Goal: Task Accomplishment & Management: Manage account settings

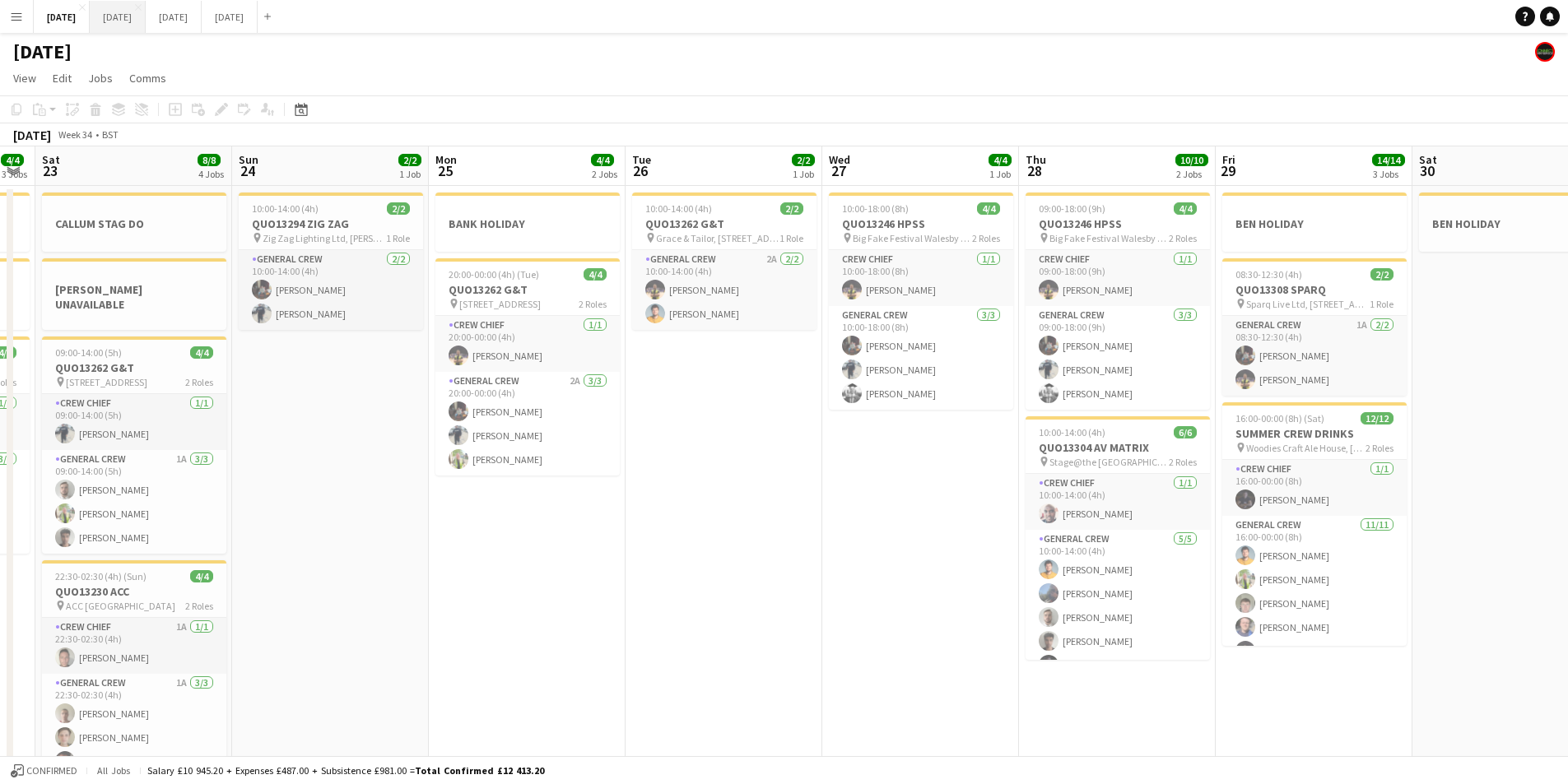
click at [146, 29] on button "[DATE] Close" at bounding box center [117, 17] width 56 height 32
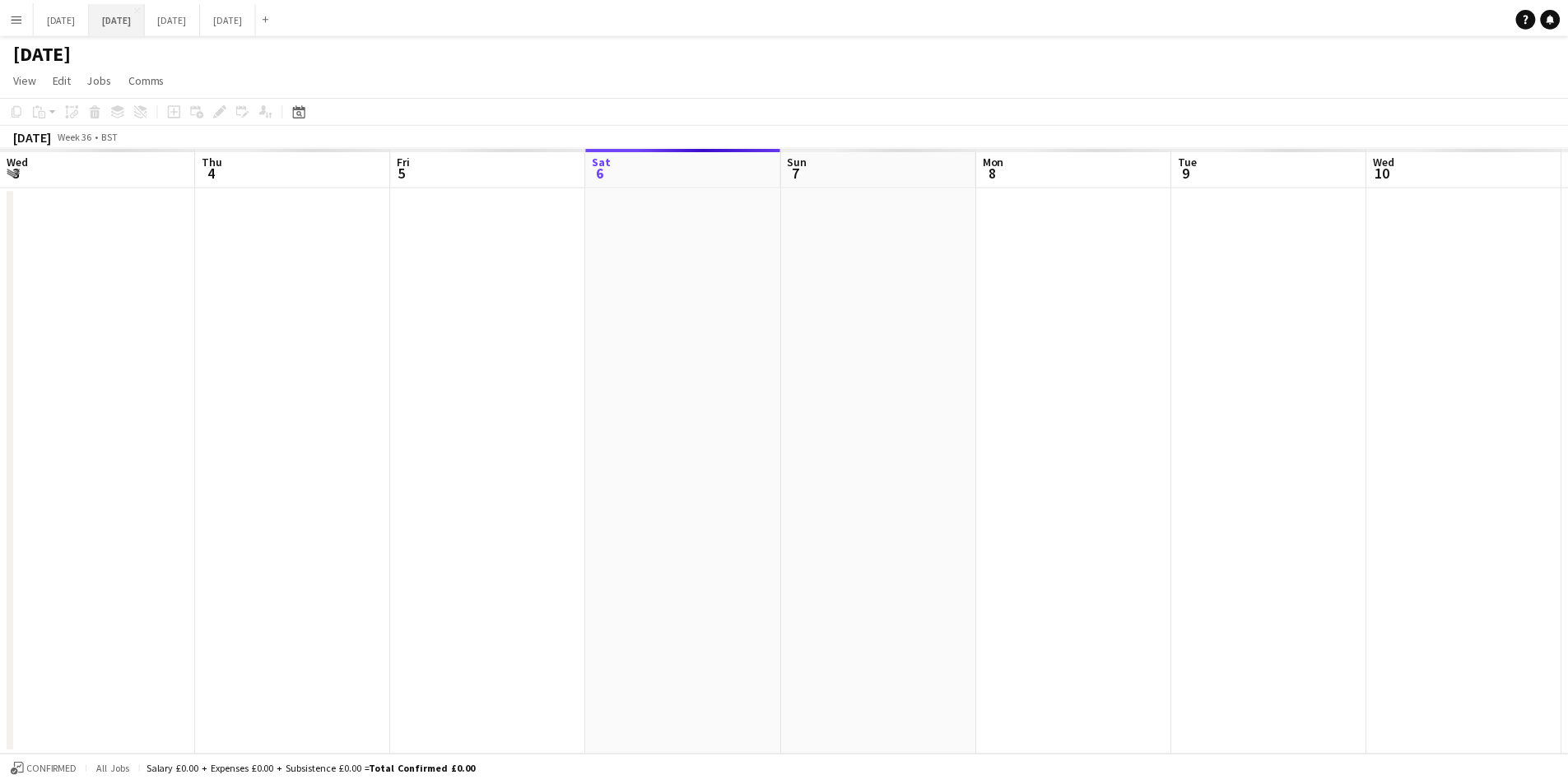
scroll to position [0, 625]
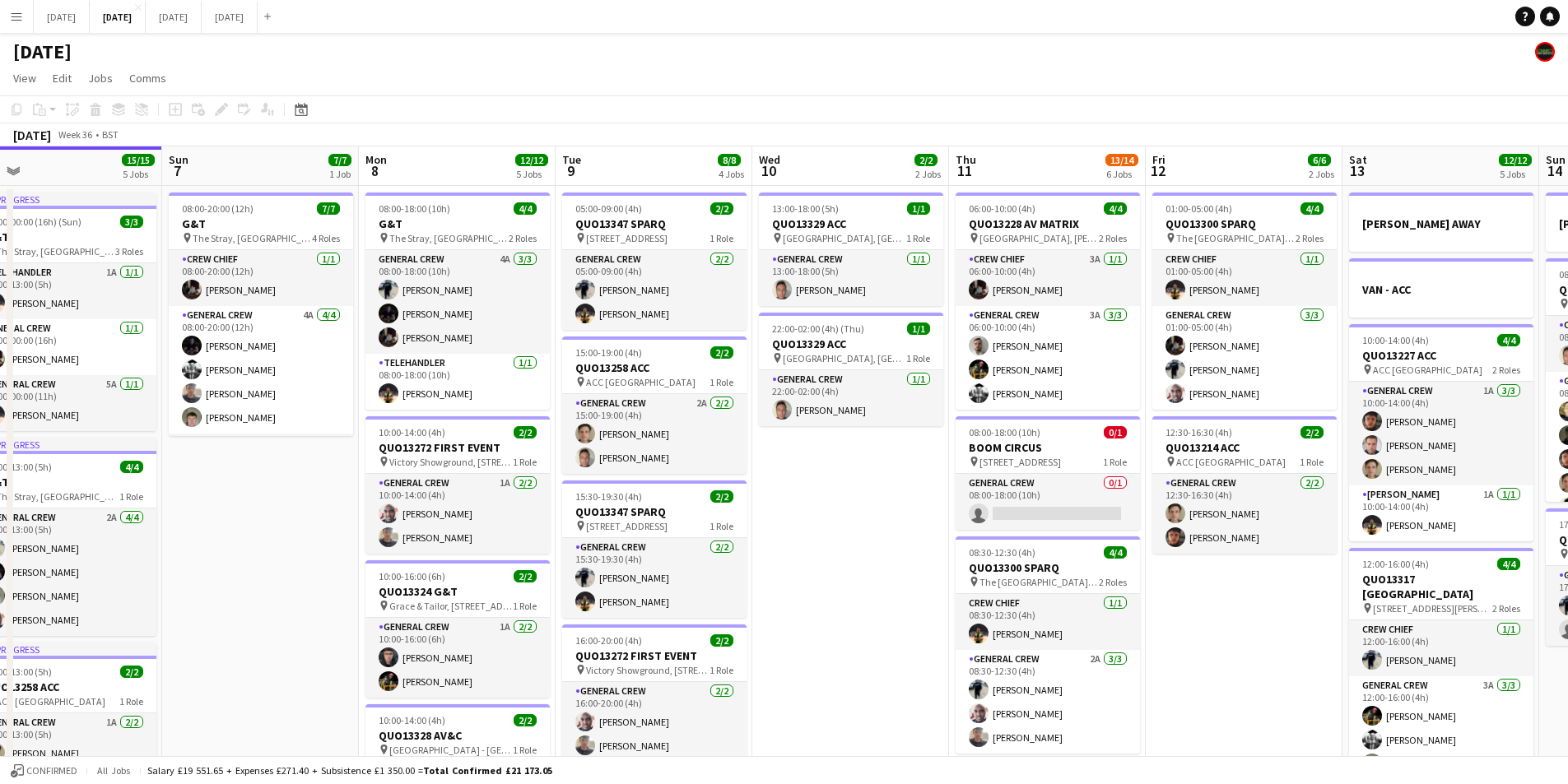
drag, startPoint x: 1253, startPoint y: 605, endPoint x: 1160, endPoint y: 572, distance: 98.7
click at [1170, 578] on app-calendar-viewport "Wed 3 16/16 3 Jobs Thu 4 19/20 5 Jobs Fri 5 14/14 3 Jobs Sat 6 15/15 5 Jobs Sun…" at bounding box center [784, 690] width 1568 height 1088
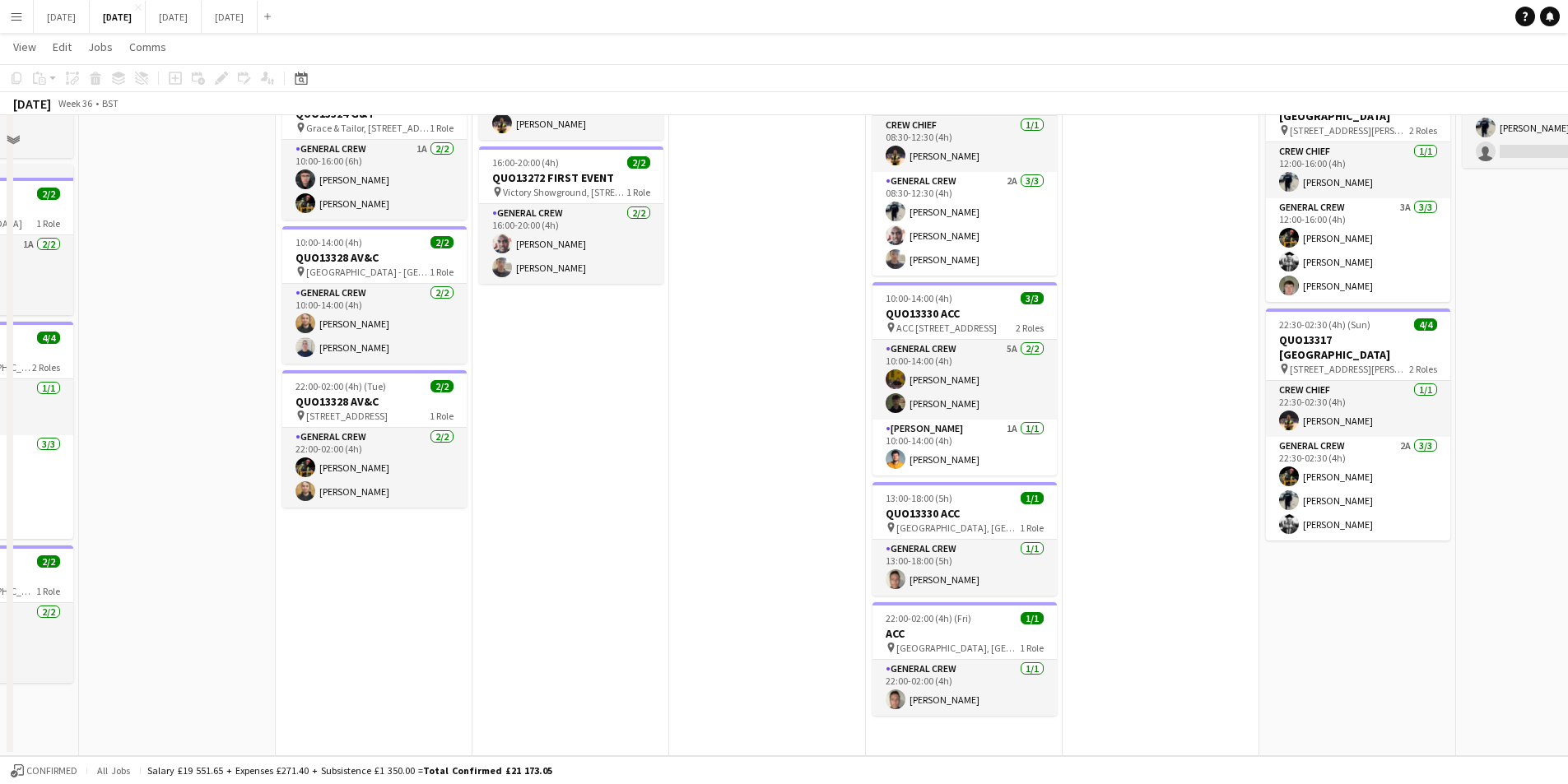
scroll to position [0, 0]
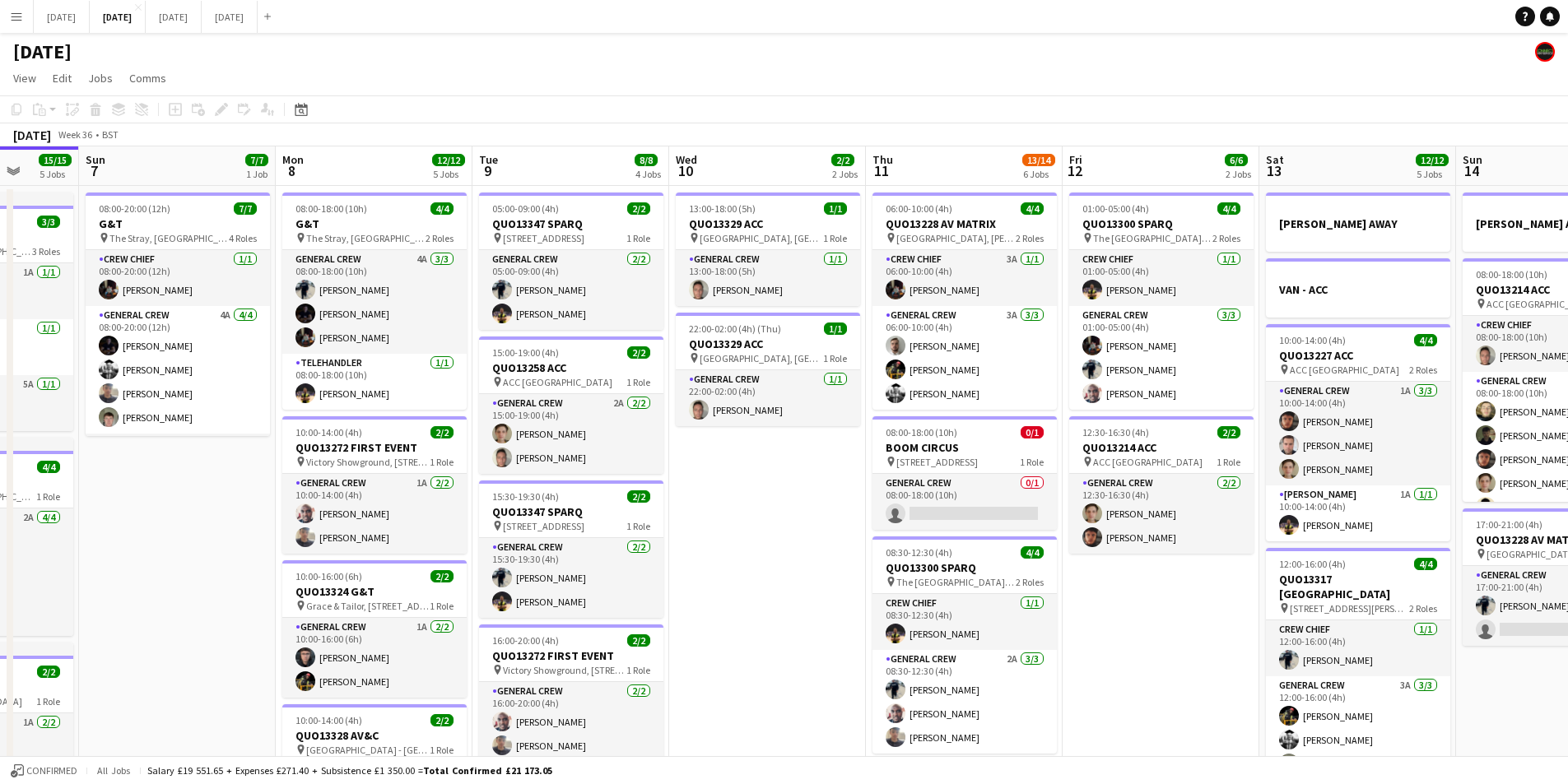
drag, startPoint x: 1201, startPoint y: 607, endPoint x: 891, endPoint y: 532, distance: 318.9
click at [889, 530] on app-calendar-viewport "Thu 4 19/20 5 Jobs Fri 5 14/14 3 Jobs Sat 6 15/15 5 Jobs Sun 7 7/7 1 Job Mon 8 …" at bounding box center [784, 690] width 1568 height 1088
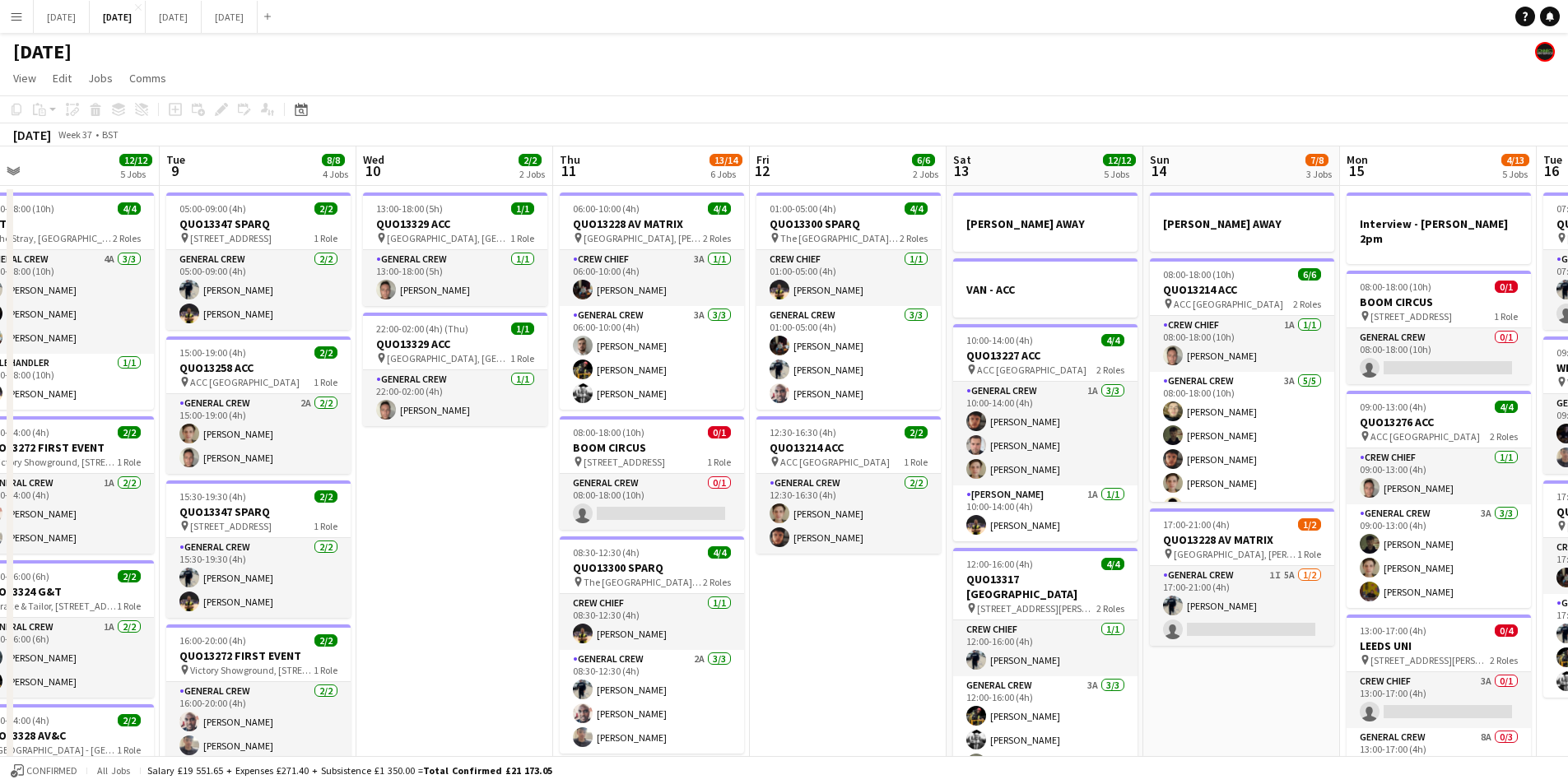
scroll to position [0, 625]
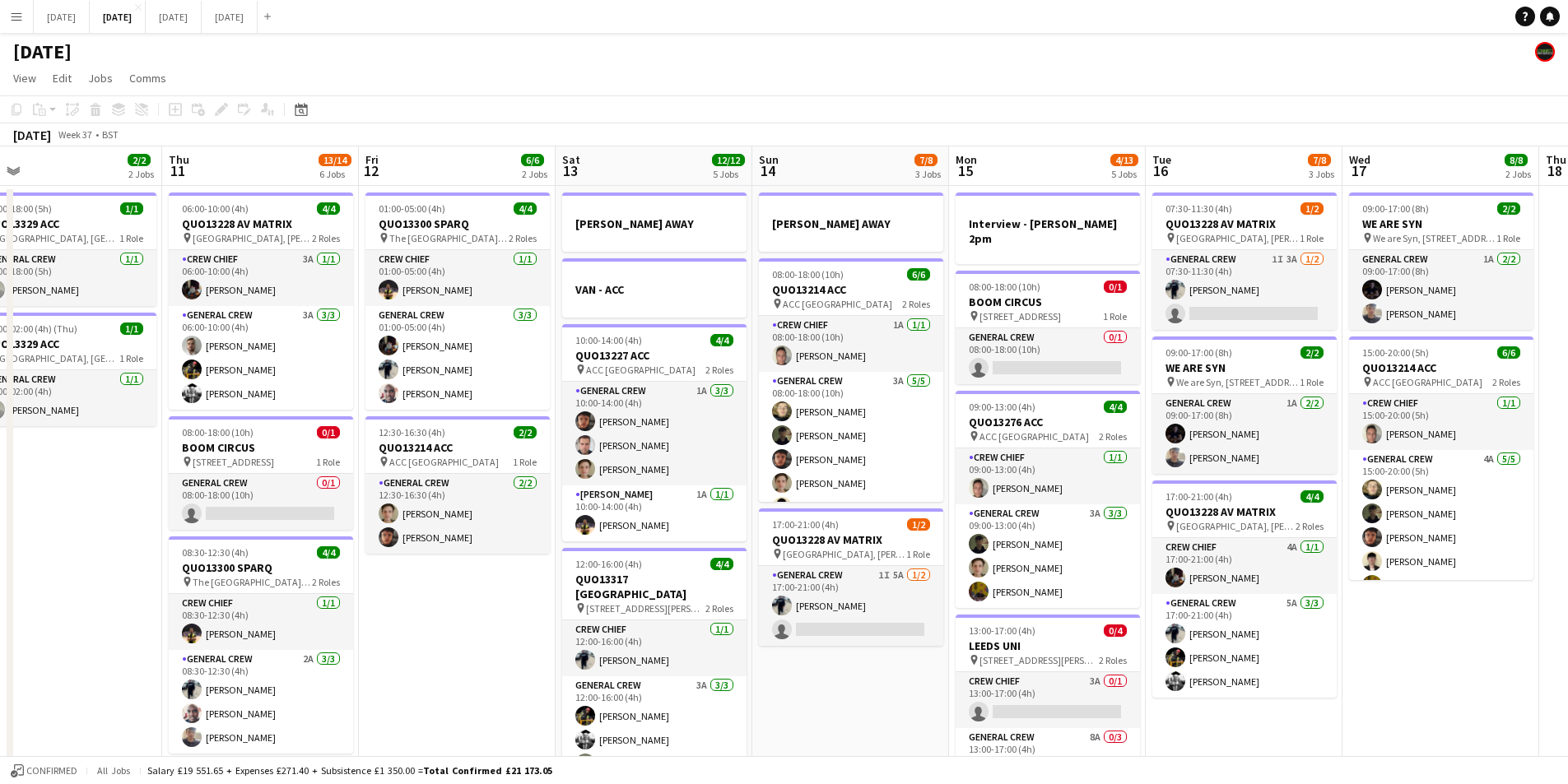
drag, startPoint x: 1275, startPoint y: 692, endPoint x: 893, endPoint y: 608, distance: 391.1
click at [893, 608] on app-calendar-viewport "Sun 7 7/7 1 Job Mon 8 12/12 5 Jobs Tue 9 8/8 4 Jobs Wed 10 2/2 2 Jobs Thu 11 13…" at bounding box center [784, 690] width 1568 height 1088
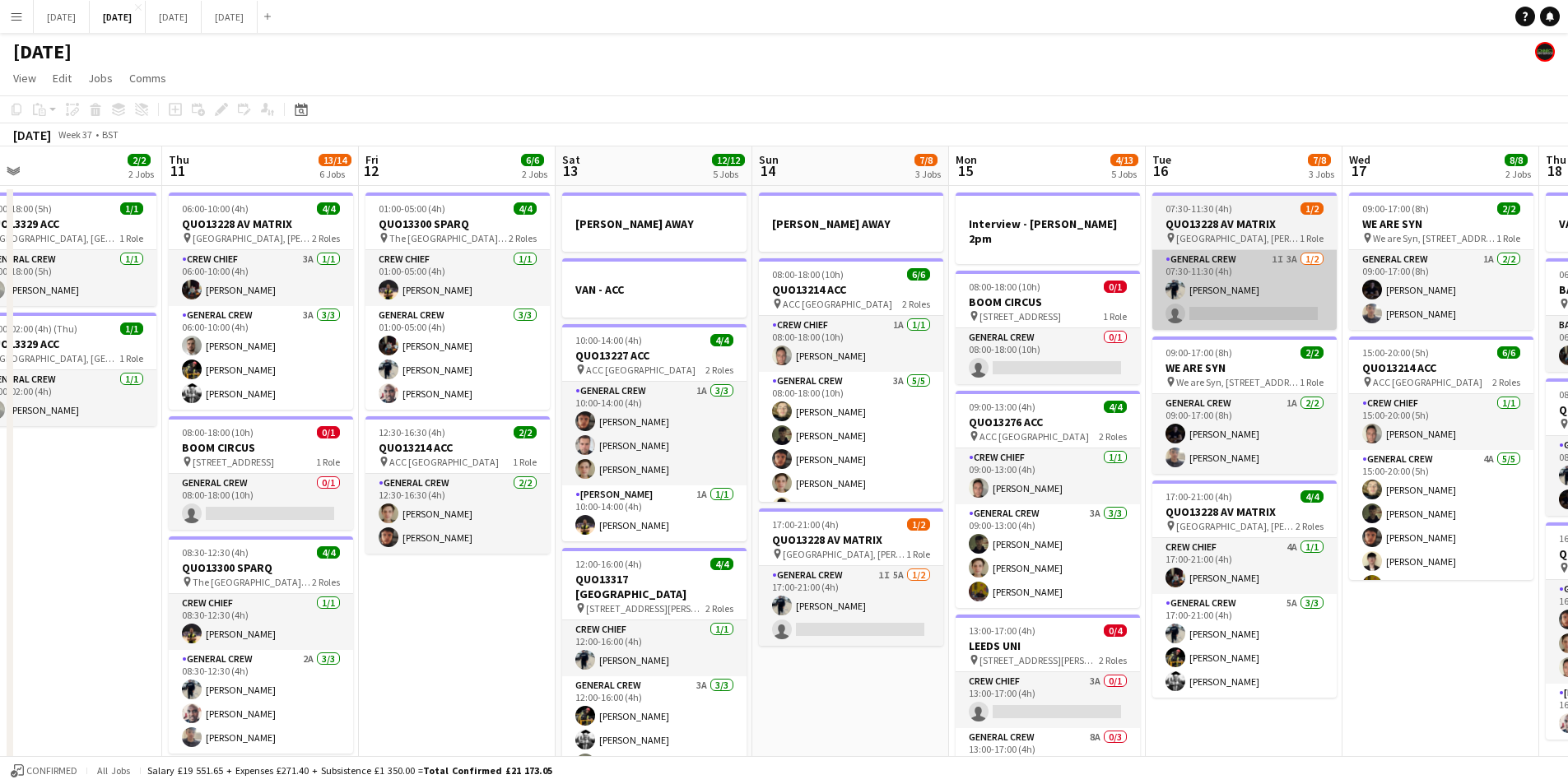
scroll to position [0, 616]
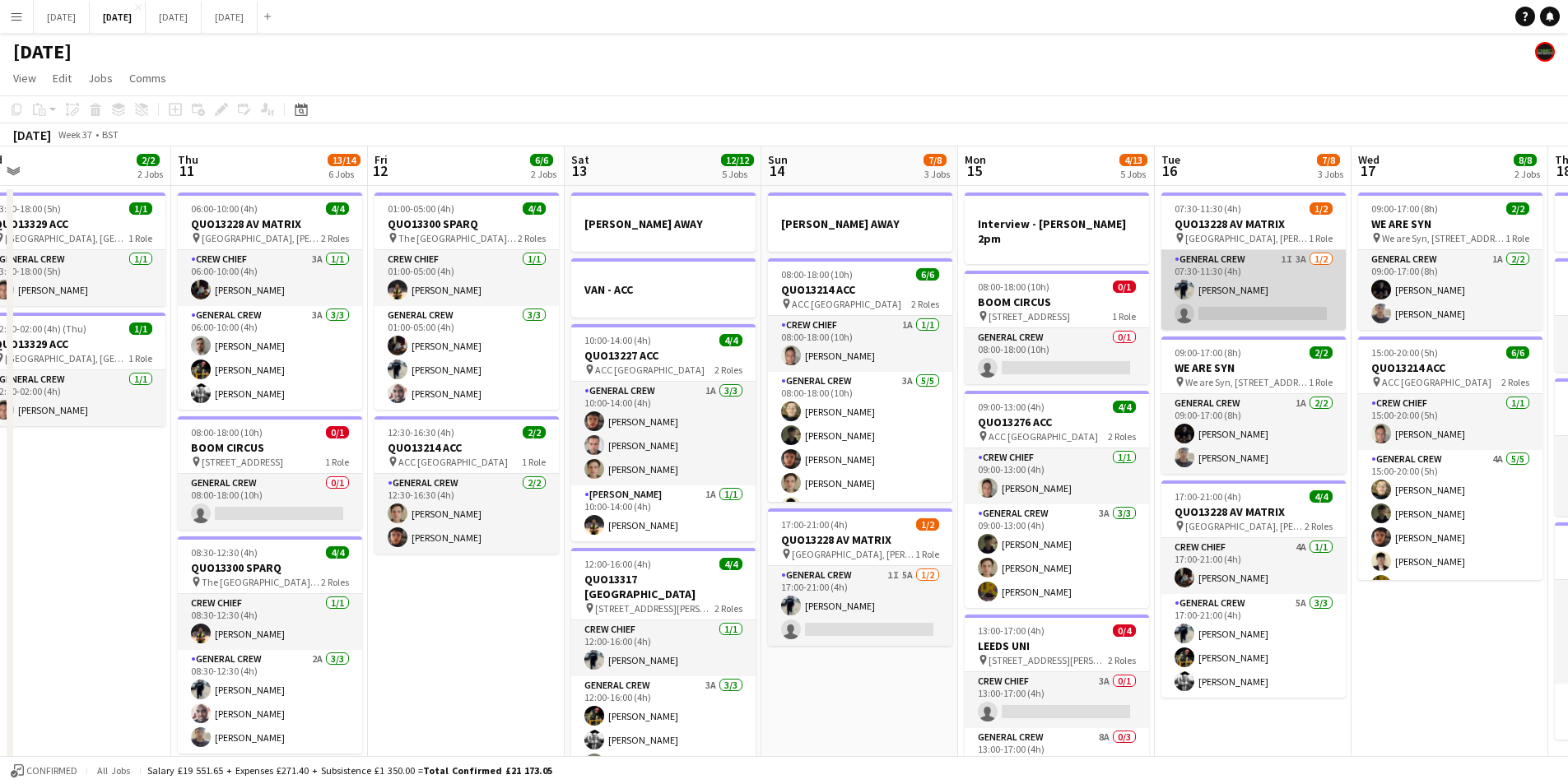
click at [1252, 297] on app-card-role "General Crew 1I 3A [DATE] 07:30-11:30 (4h) [PERSON_NAME] single-neutral-actions" at bounding box center [1254, 289] width 184 height 80
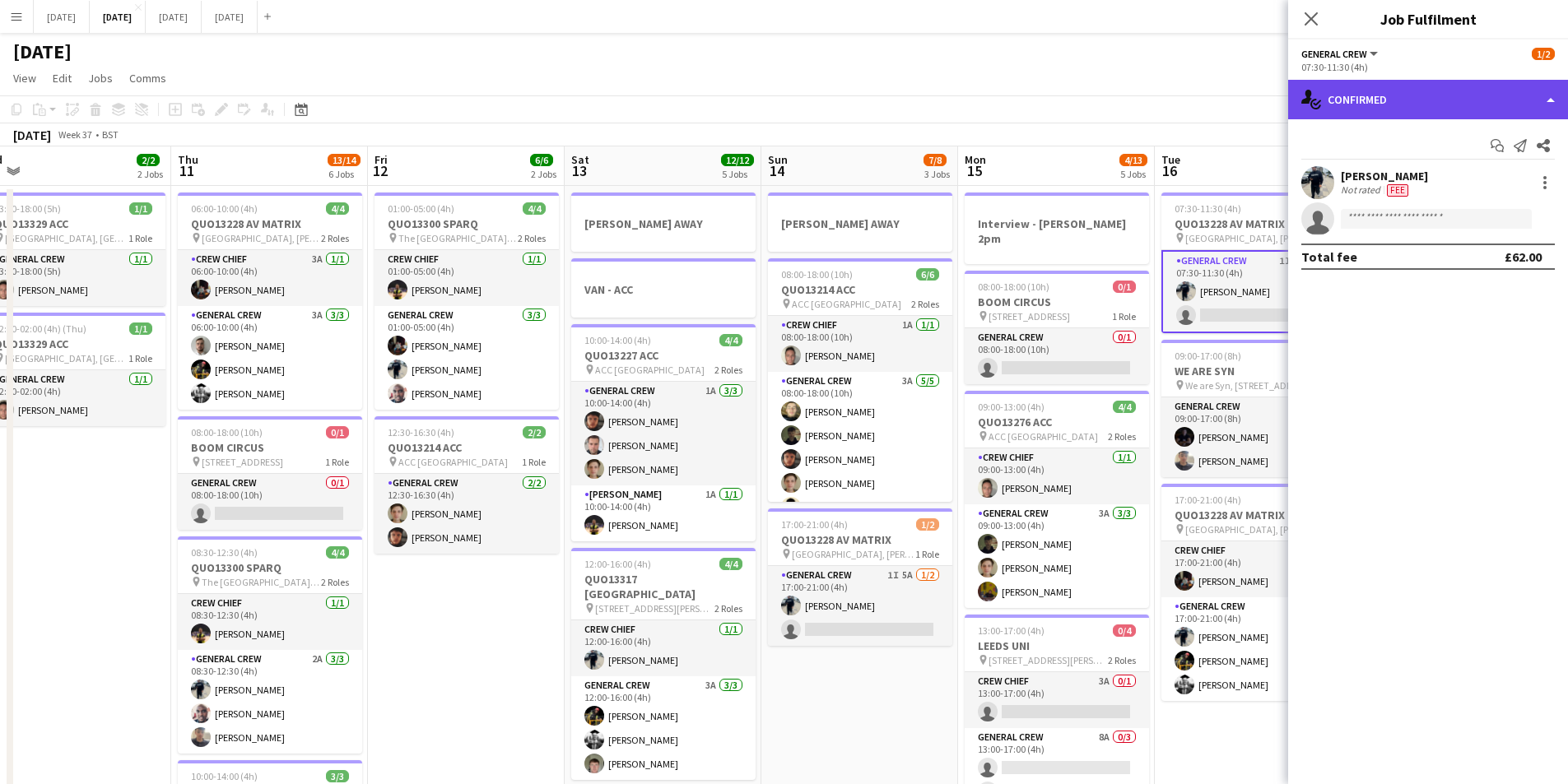
click at [1439, 101] on div "single-neutral-actions-check-2 Confirmed" at bounding box center [1429, 99] width 280 height 40
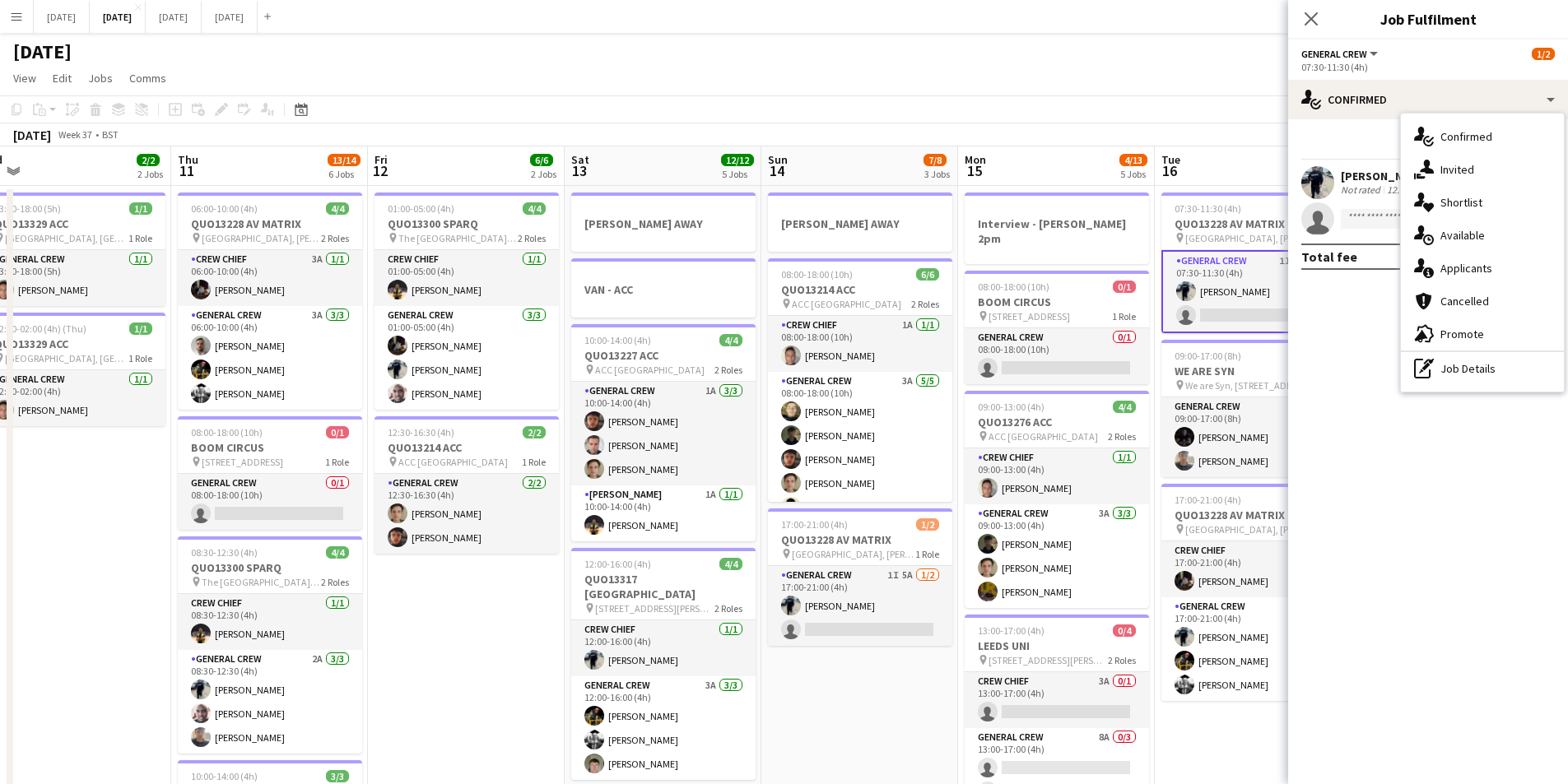
click at [1477, 273] on span "Applicants" at bounding box center [1467, 268] width 52 height 15
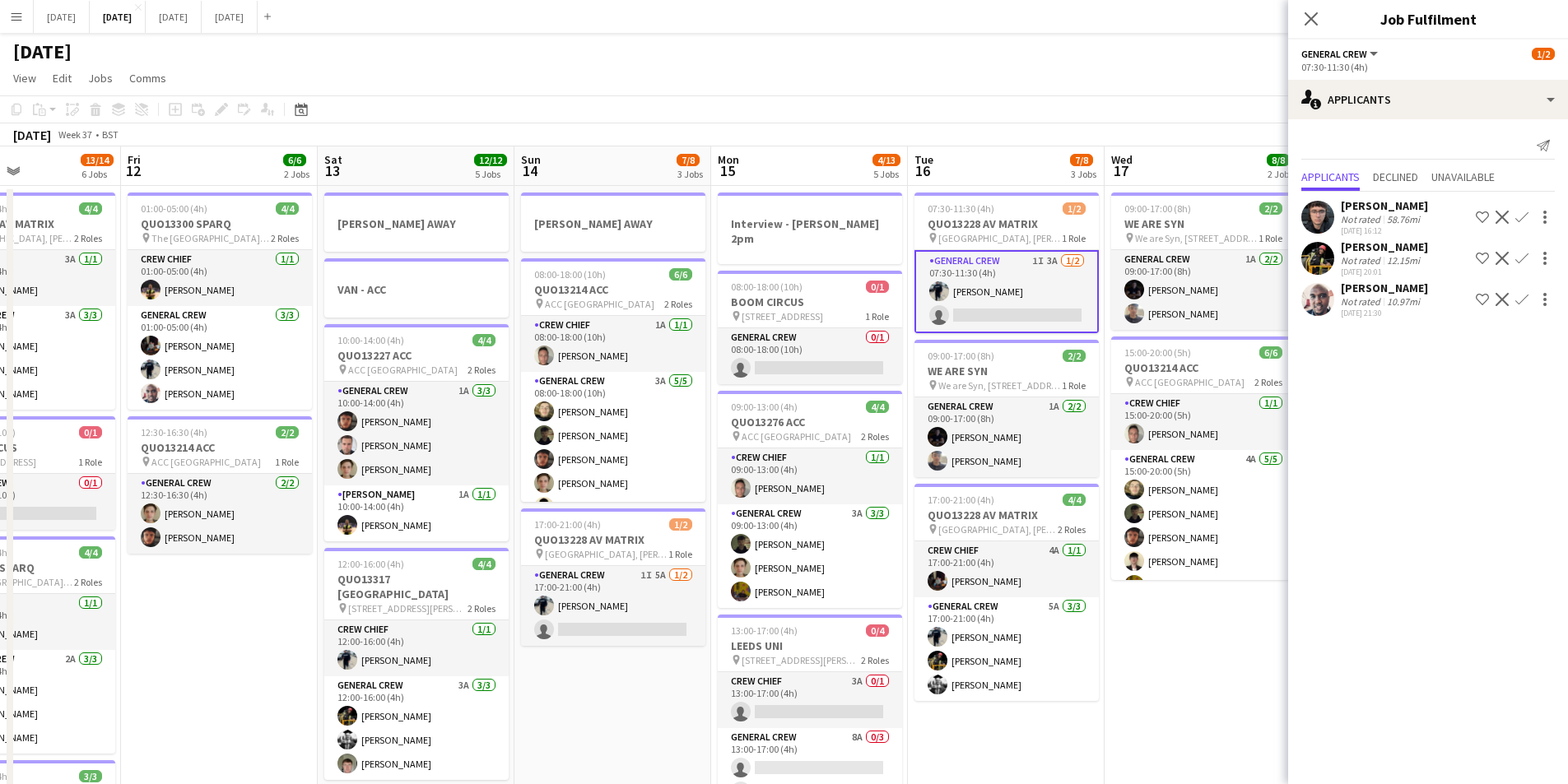
drag, startPoint x: 886, startPoint y: 720, endPoint x: 775, endPoint y: 649, distance: 131.8
click at [749, 682] on app-calendar-viewport "Mon 8 12/12 5 Jobs Tue 9 8/8 4 Jobs Wed 10 2/2 2 Jobs Thu 11 13/14 6 Jobs Fri 1…" at bounding box center [784, 690] width 1568 height 1088
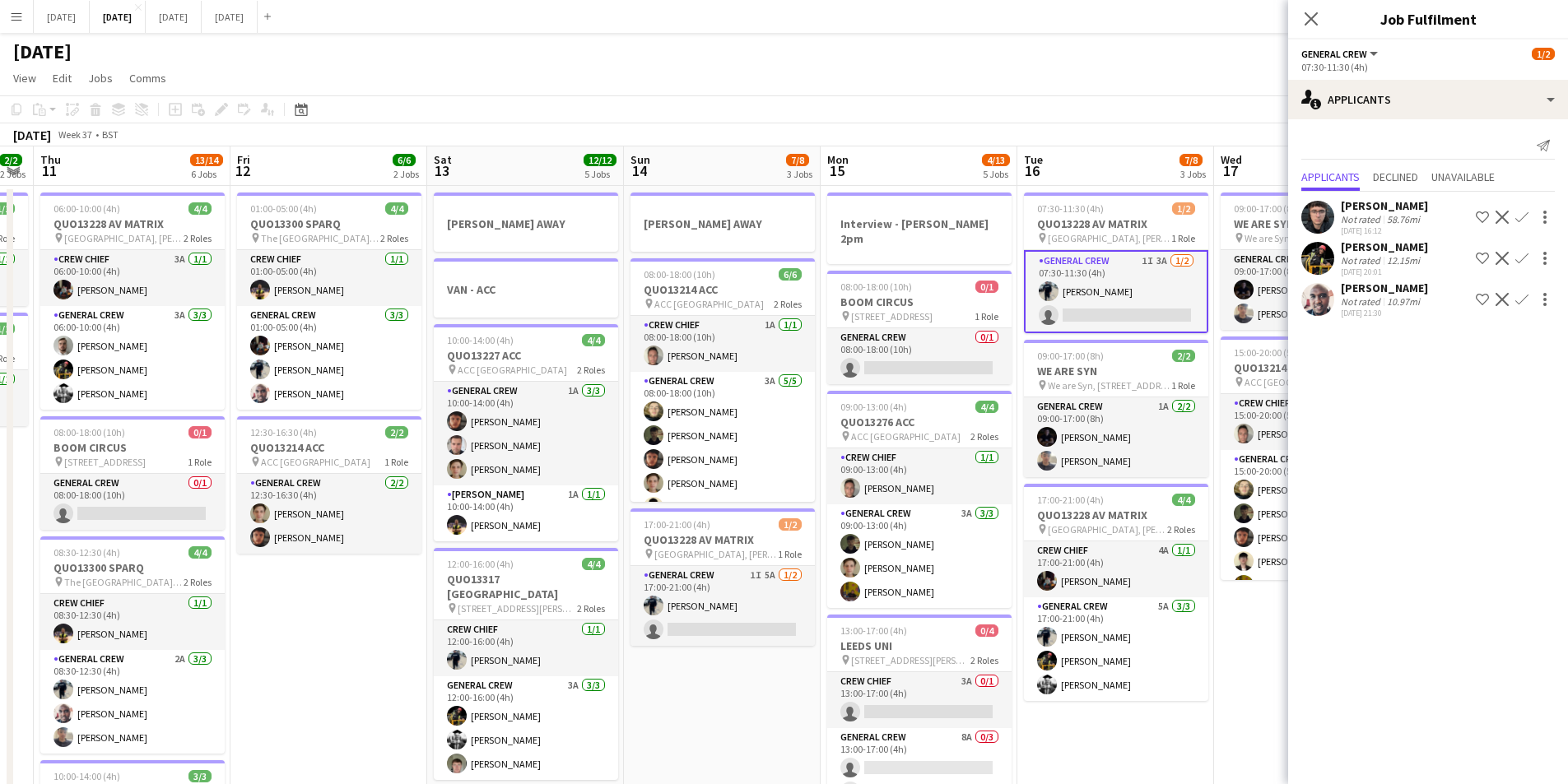
click at [1100, 298] on app-card-role "General Crew 1I 3A [DATE] 07:30-11:30 (4h) [PERSON_NAME] single-neutral-actions" at bounding box center [1116, 291] width 184 height 83
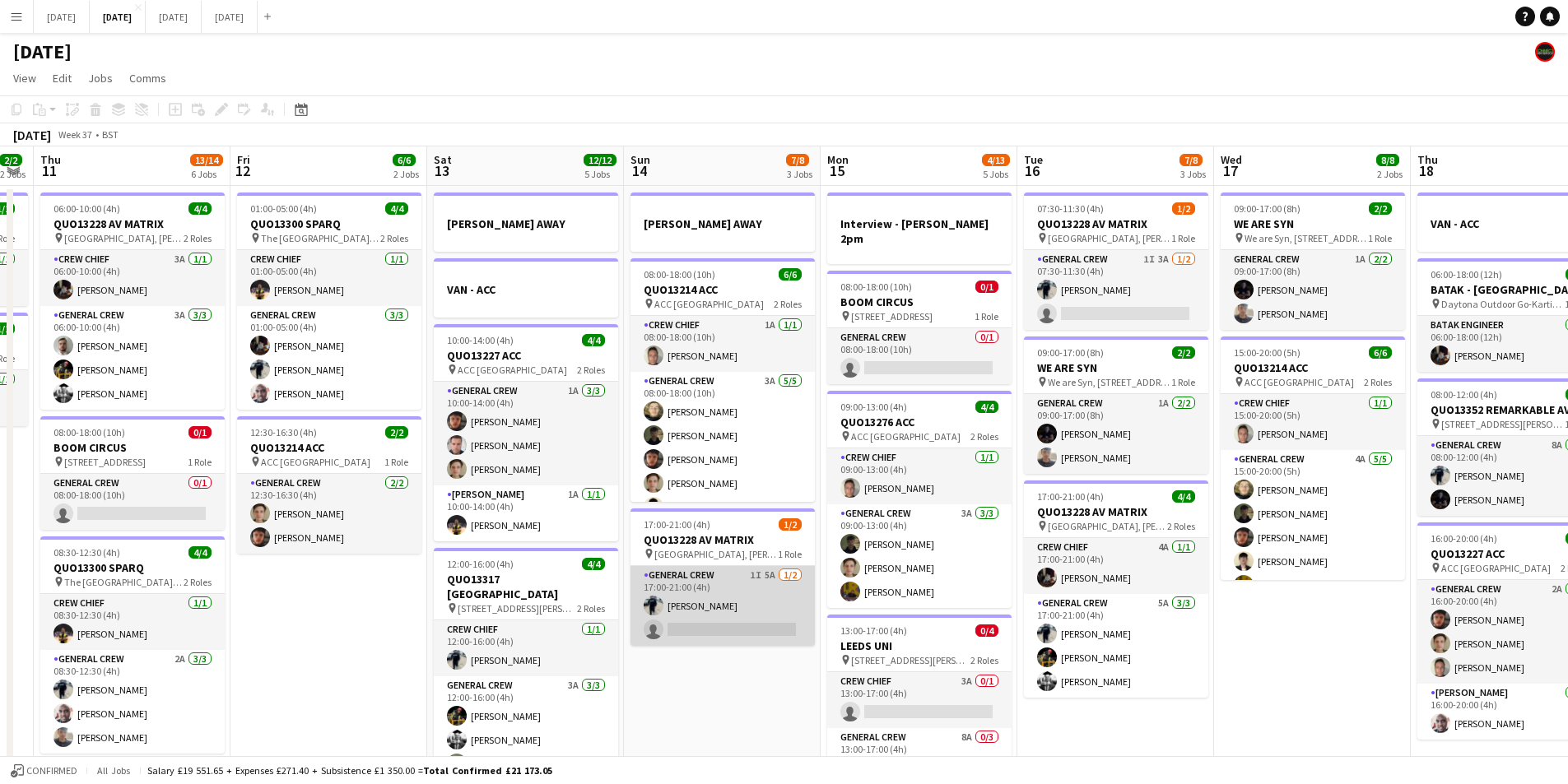
click at [733, 614] on app-card-role "General Crew 1I 5A [DATE] 17:00-21:00 (4h) [PERSON_NAME] single-neutral-actions" at bounding box center [723, 605] width 184 height 80
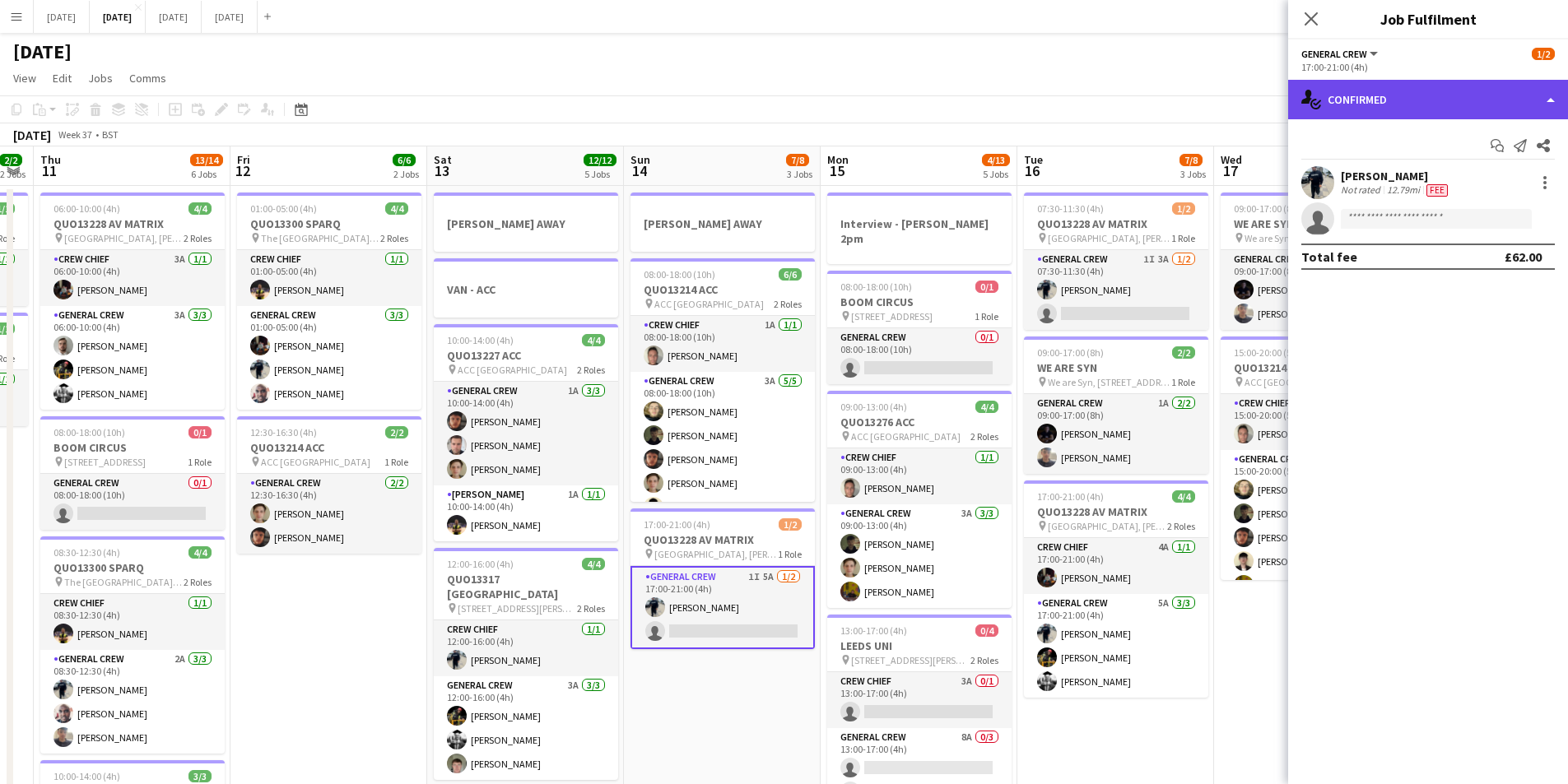
click at [1475, 111] on div "single-neutral-actions-check-2 Confirmed" at bounding box center [1429, 99] width 280 height 40
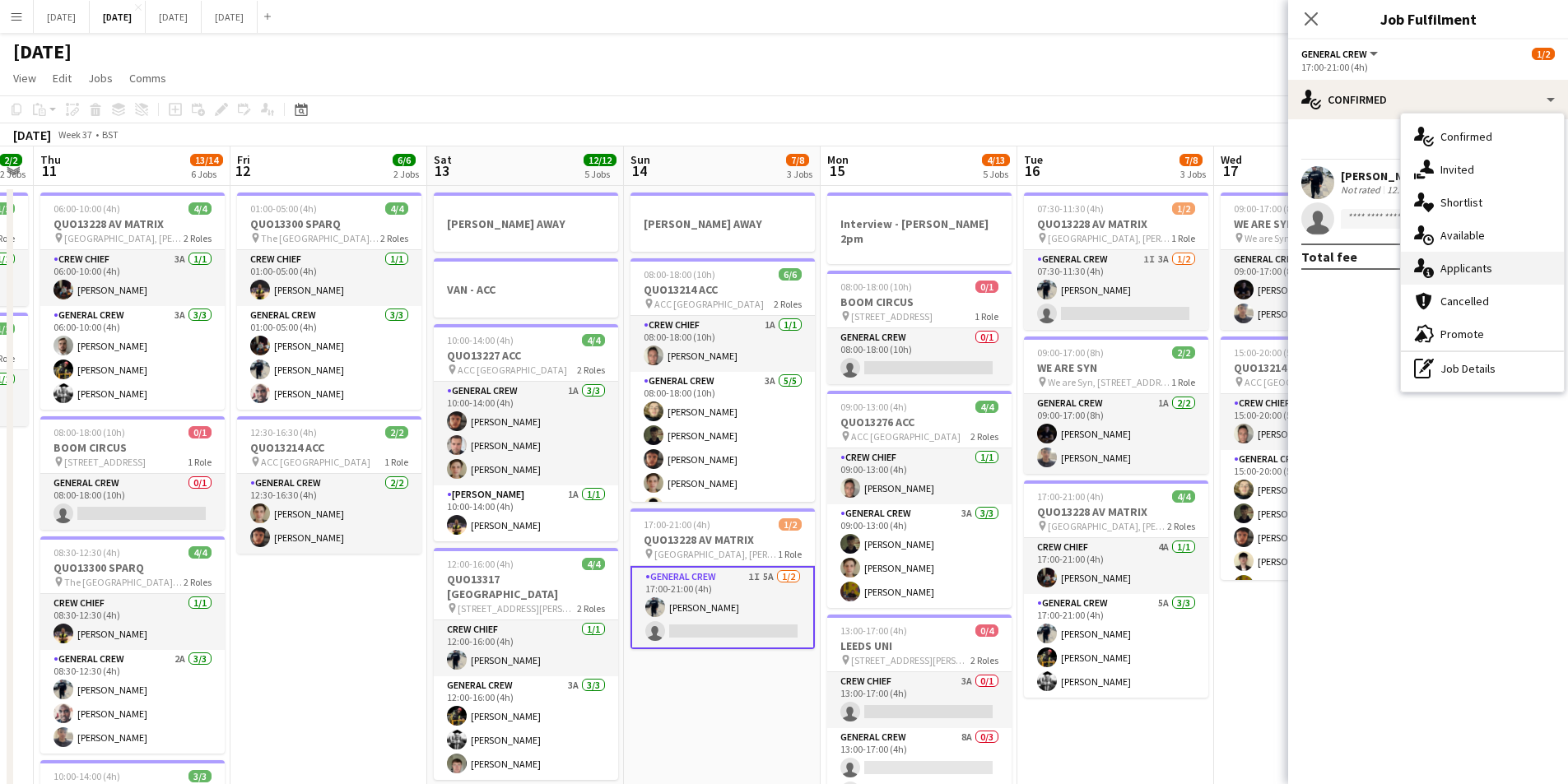
click at [1481, 267] on span "Applicants" at bounding box center [1467, 268] width 52 height 15
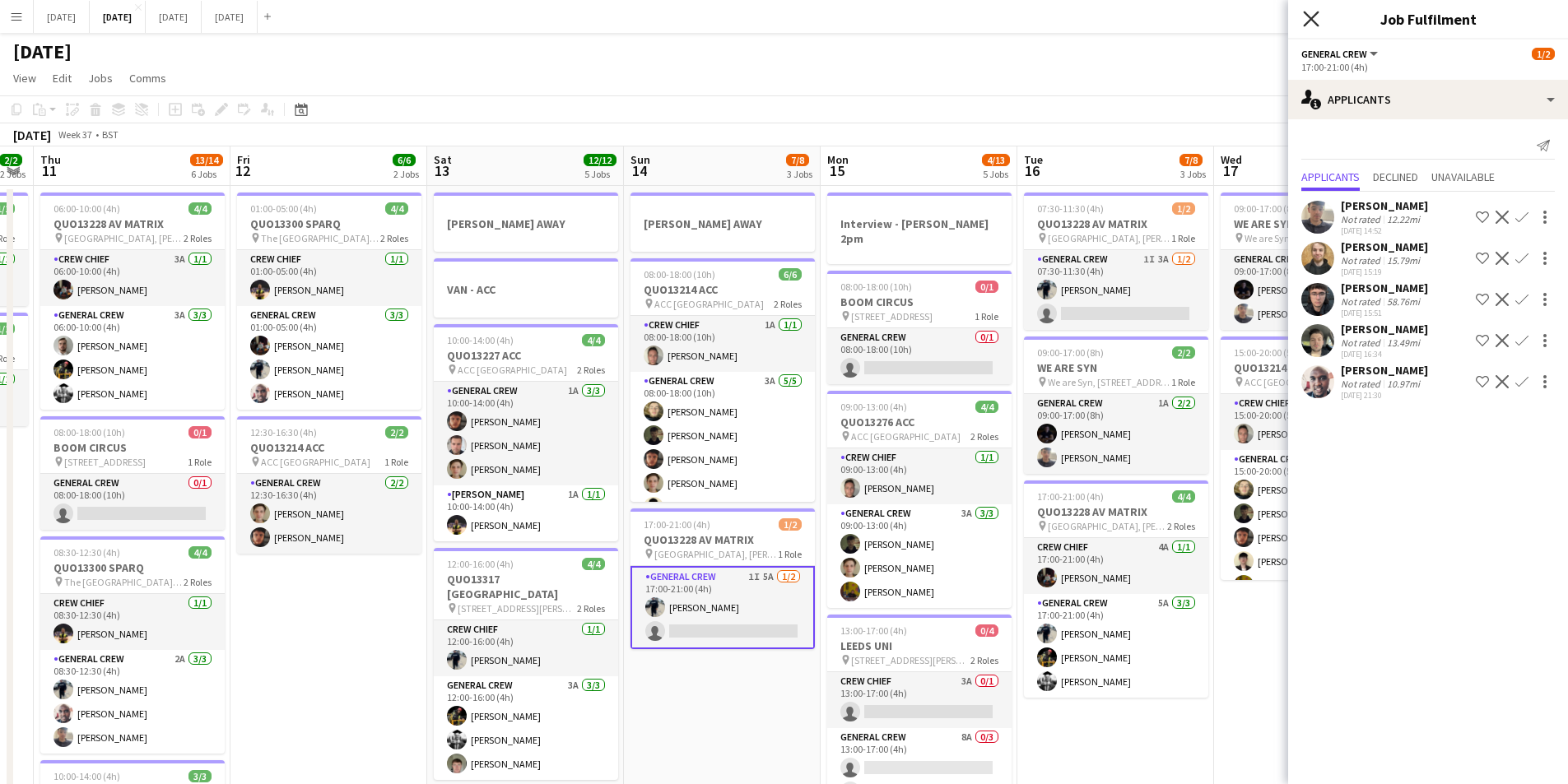
click at [1310, 19] on icon "Close pop-in" at bounding box center [1311, 18] width 16 height 16
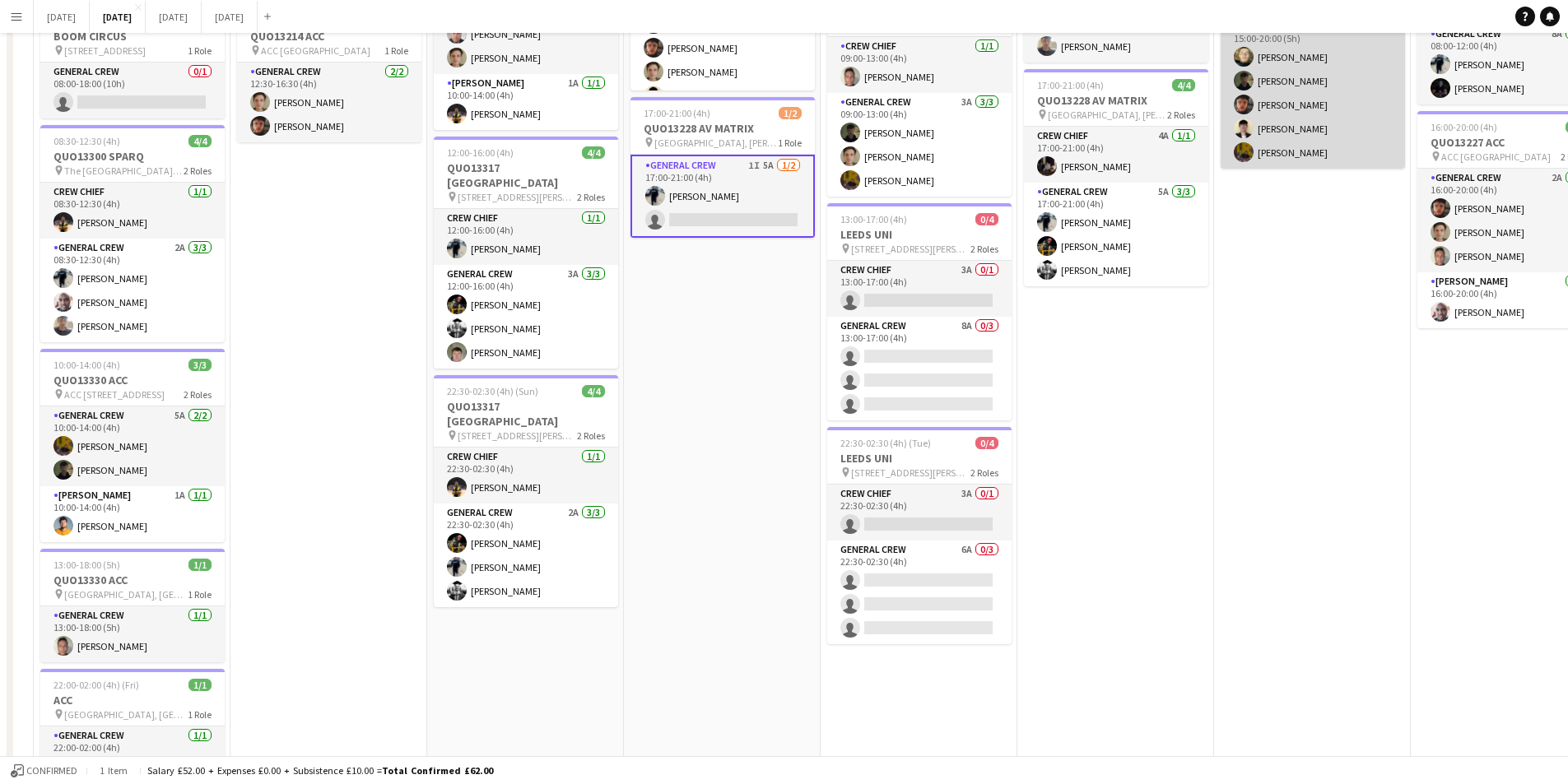
scroll to position [0, 0]
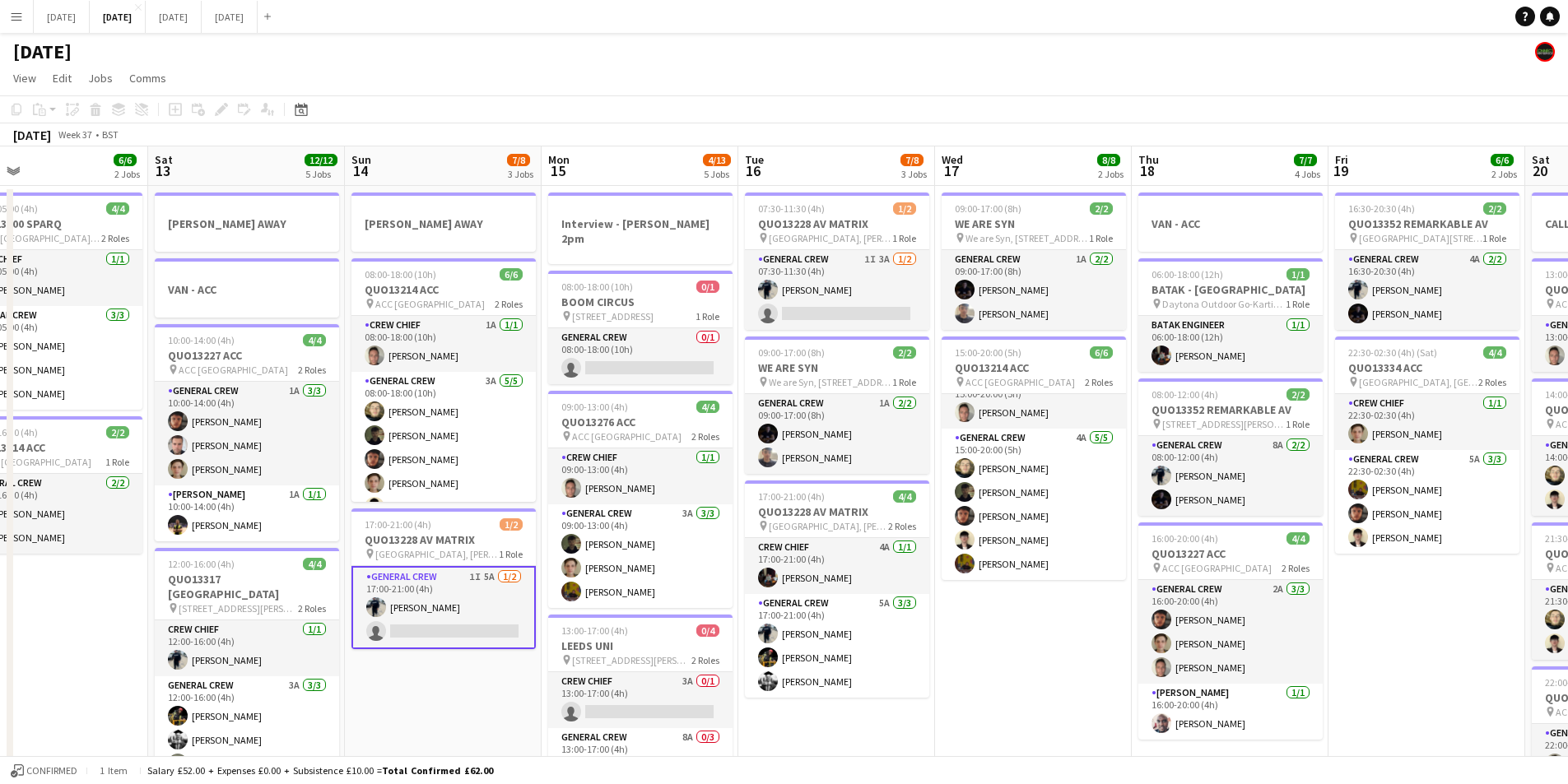
drag, startPoint x: 1338, startPoint y: 589, endPoint x: 1103, endPoint y: 533, distance: 241.6
click at [1104, 534] on app-calendar-viewport "Tue 9 8/8 4 Jobs Wed 10 2/2 2 Jobs Thu 11 13/14 6 Jobs Fri 12 6/6 2 Jobs Sat 13…" at bounding box center [784, 690] width 1568 height 1088
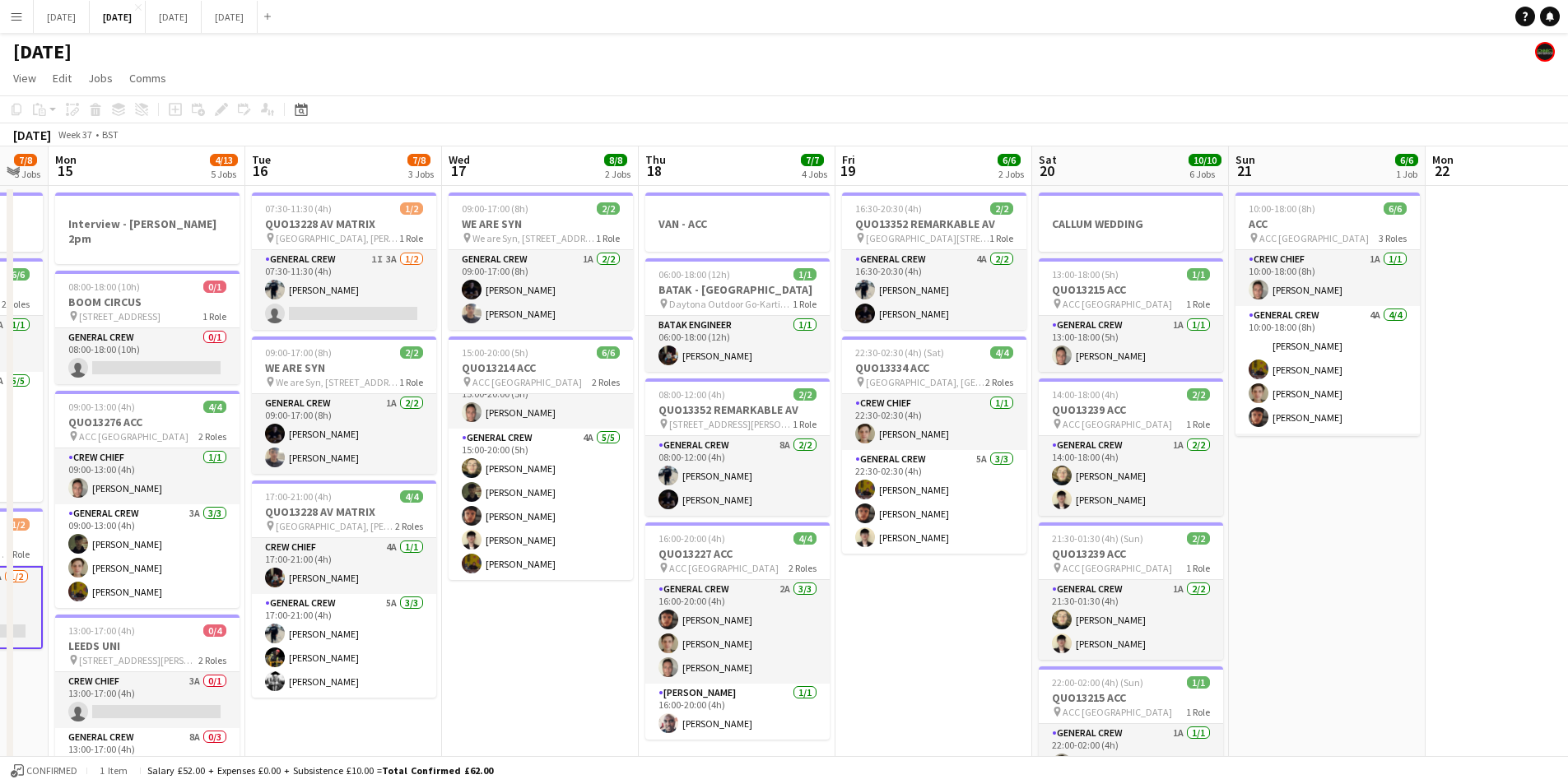
drag, startPoint x: 1422, startPoint y: 613, endPoint x: 1024, endPoint y: 615, distance: 398.0
click at [944, 625] on app-calendar-viewport "Fri 12 6/6 2 Jobs Sat 13 12/12 5 Jobs Sun 14 7/8 3 Jobs Mon 15 4/13 5 Jobs Tue …" at bounding box center [784, 690] width 1568 height 1088
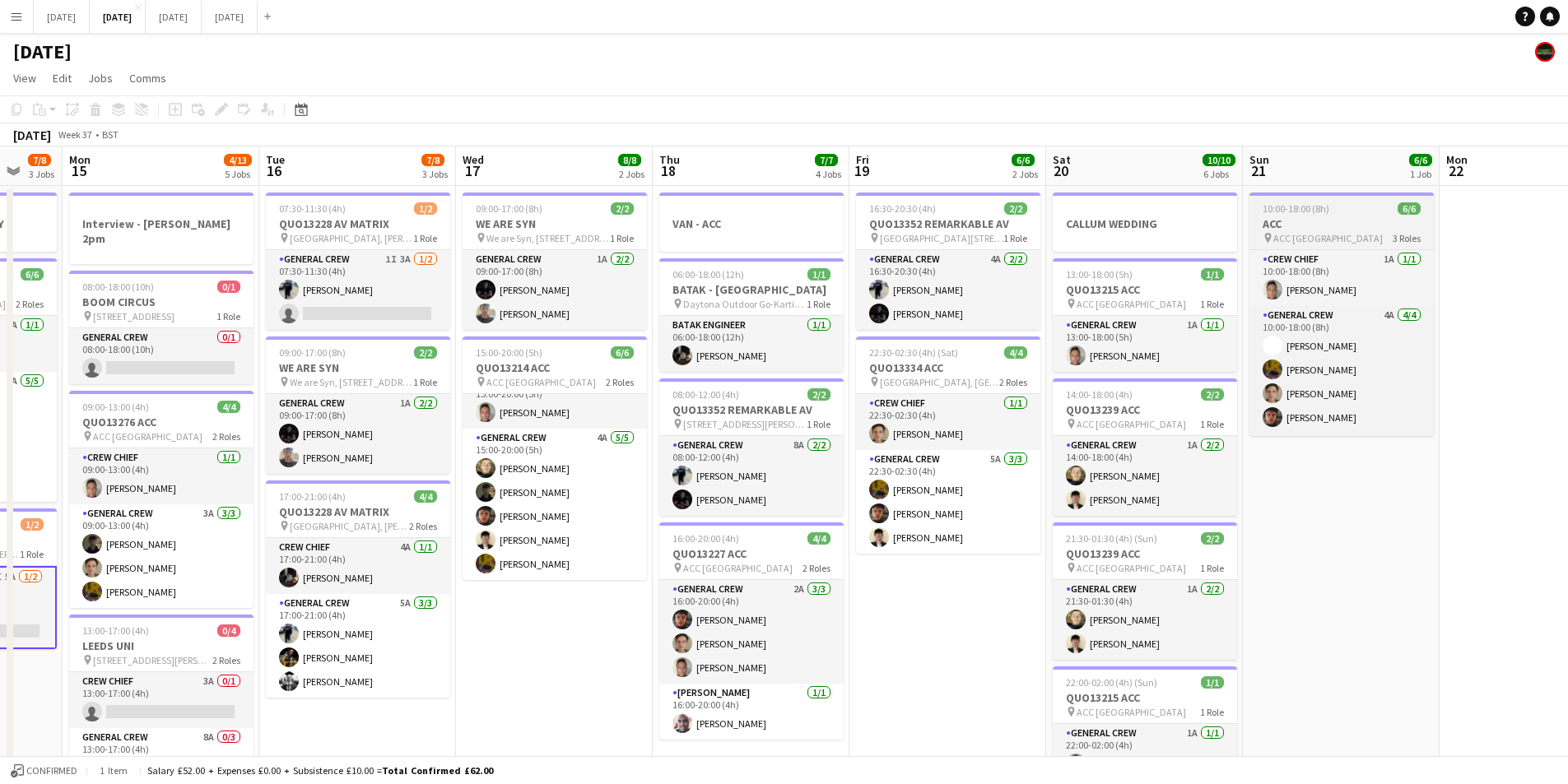
scroll to position [53, 0]
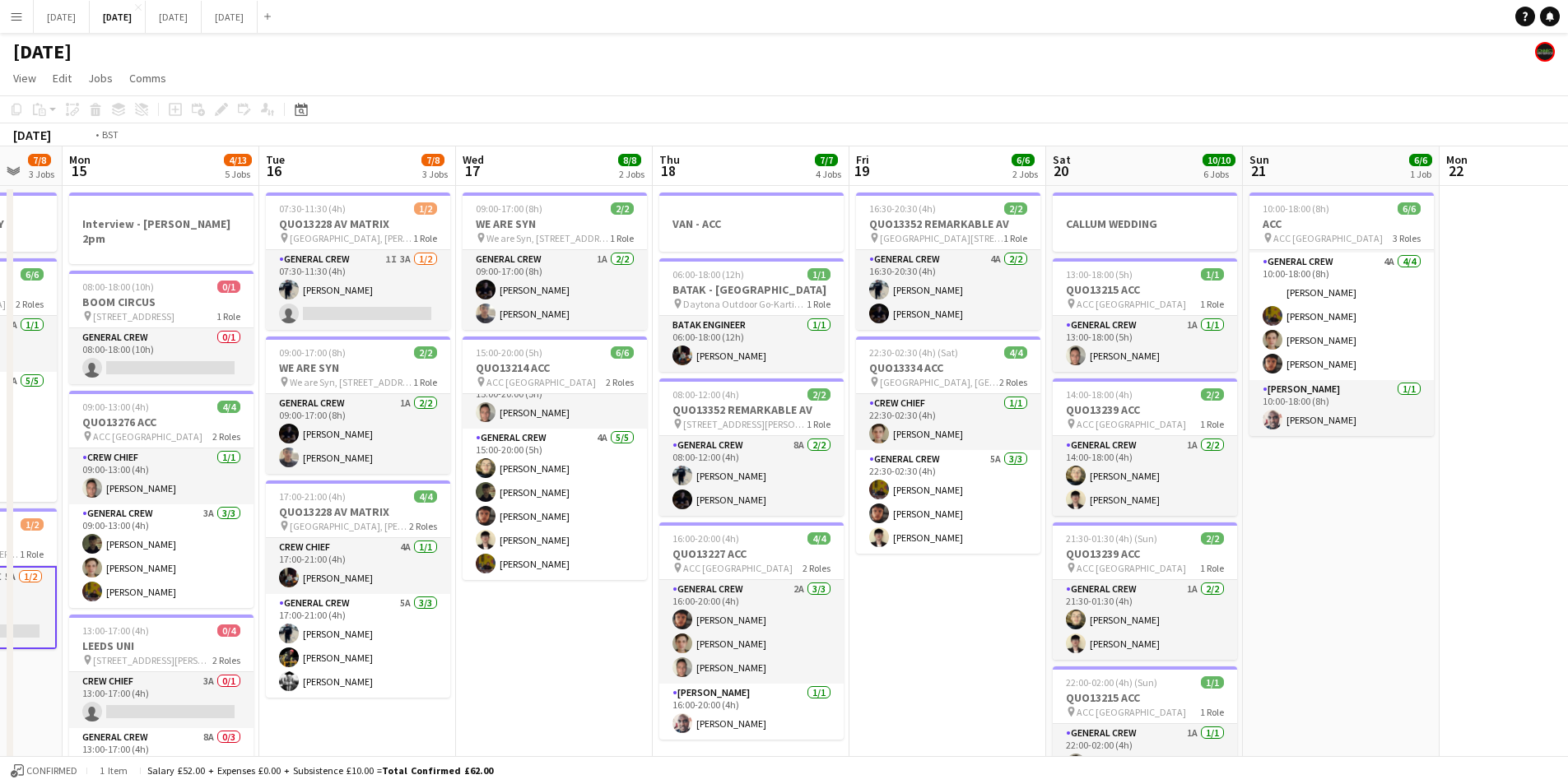
drag, startPoint x: 1464, startPoint y: 608, endPoint x: 1187, endPoint y: 576, distance: 278.8
click at [1165, 575] on app-calendar-viewport "Fri 12 6/6 2 Jobs Sat 13 12/12 5 Jobs Sun 14 7/8 3 Jobs Mon 15 4/13 5 Jobs Tue …" at bounding box center [784, 690] width 1568 height 1088
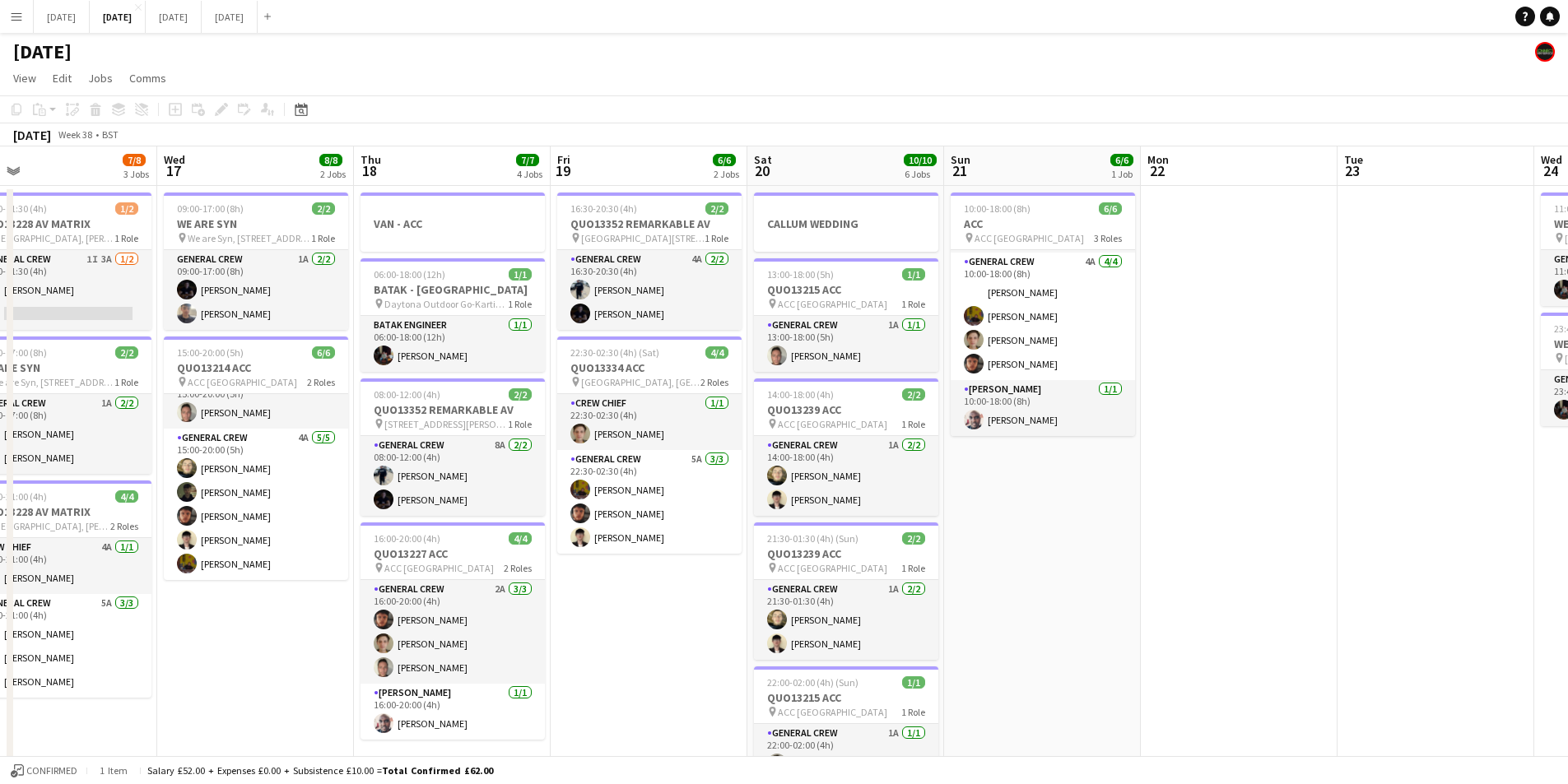
drag, startPoint x: 1040, startPoint y: 573, endPoint x: 1031, endPoint y: 571, distance: 9.2
click at [1031, 573] on app-calendar-viewport "Sat 13 12/12 5 Jobs Sun 14 7/8 3 Jobs Mon 15 4/13 5 Jobs Tue 16 7/8 3 Jobs Wed …" at bounding box center [784, 690] width 1568 height 1088
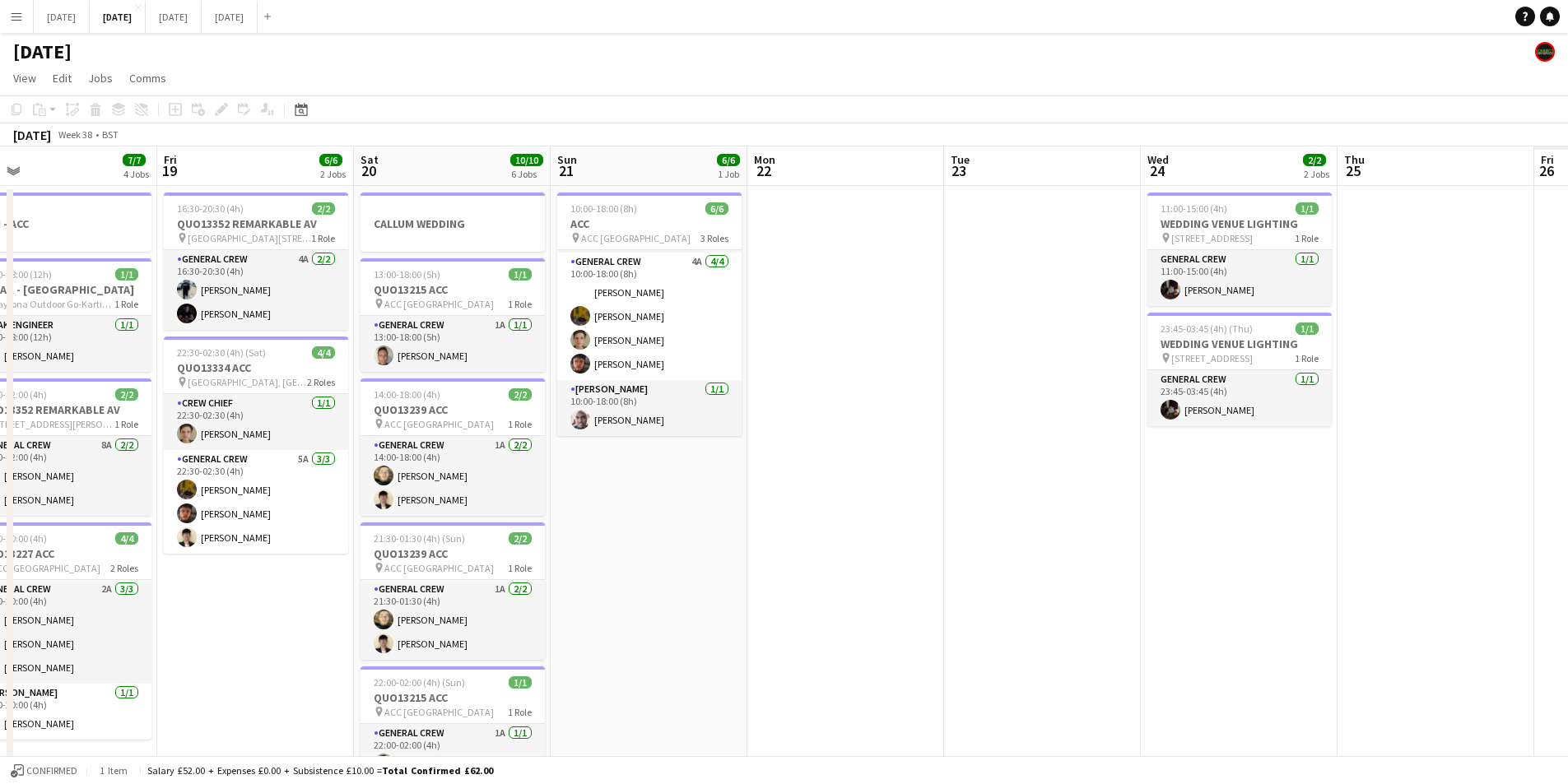
scroll to position [0, 582]
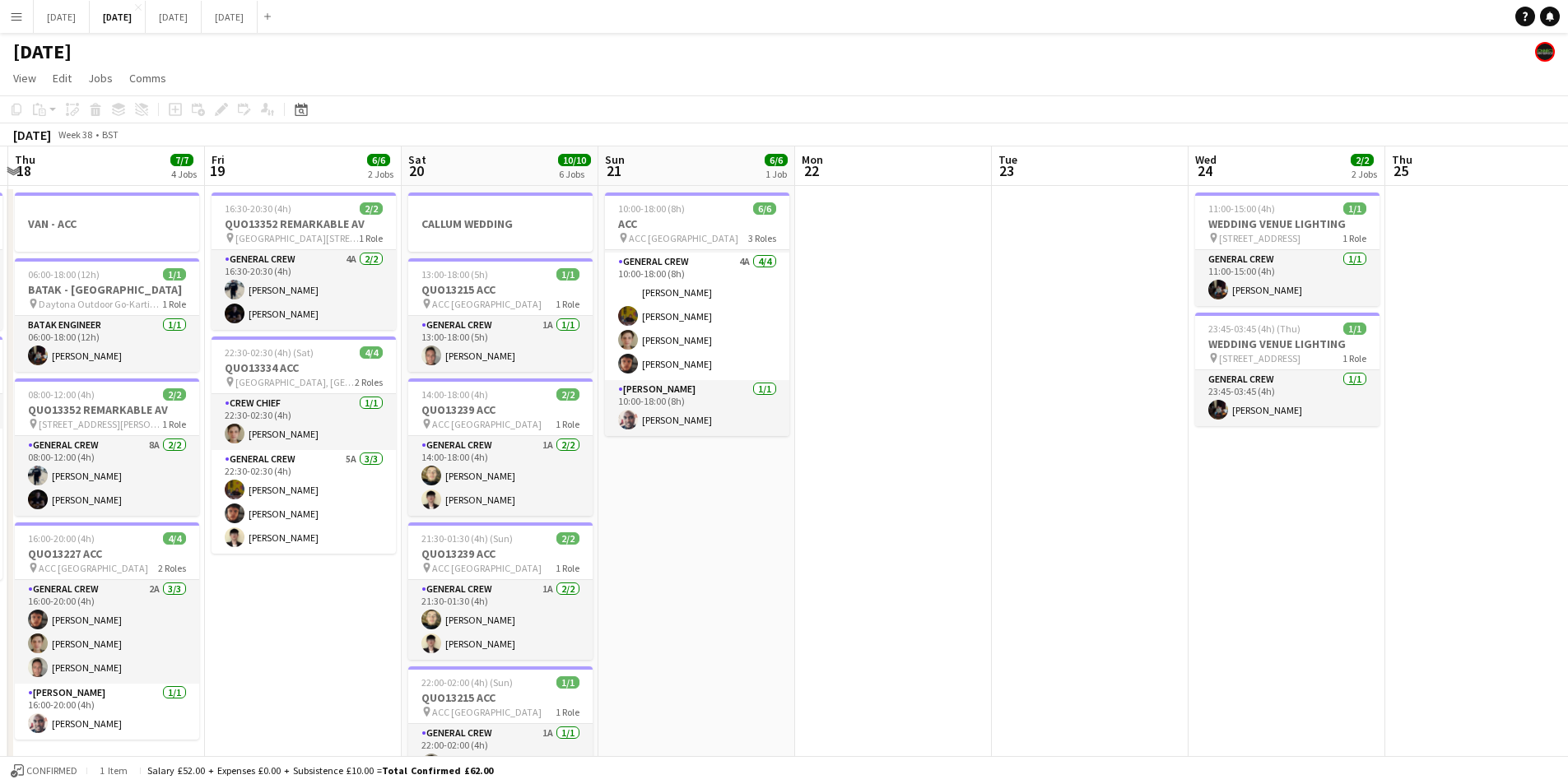
drag, startPoint x: 1126, startPoint y: 601, endPoint x: 907, endPoint y: 544, distance: 226.3
click at [907, 544] on app-calendar-viewport "Mon 15 4/13 5 Jobs Tue 16 7/8 3 Jobs Wed 17 8/8 2 Jobs Thu 18 7/7 4 Jobs Fri 19…" at bounding box center [784, 690] width 1568 height 1088
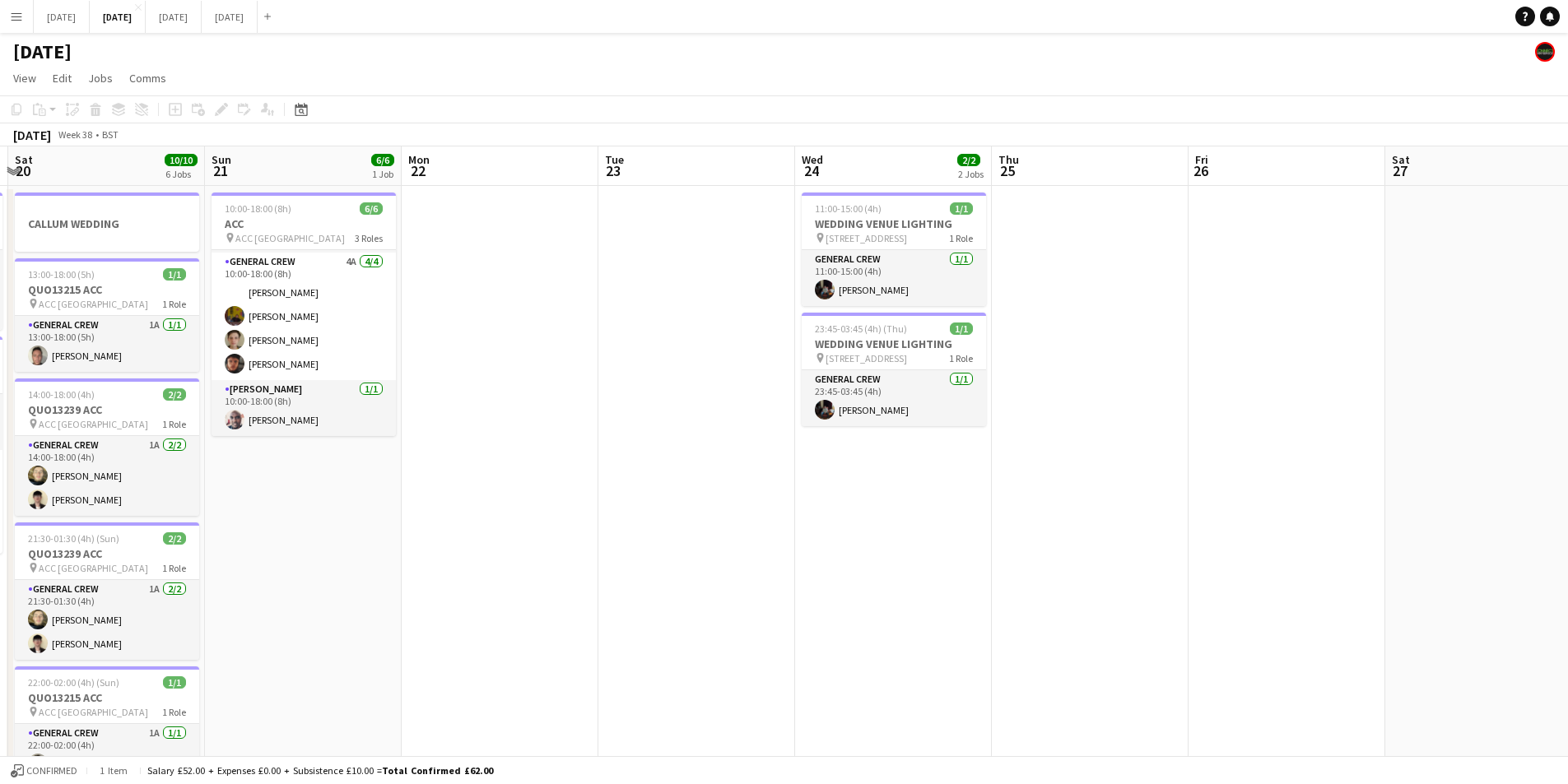
scroll to position [0, 614]
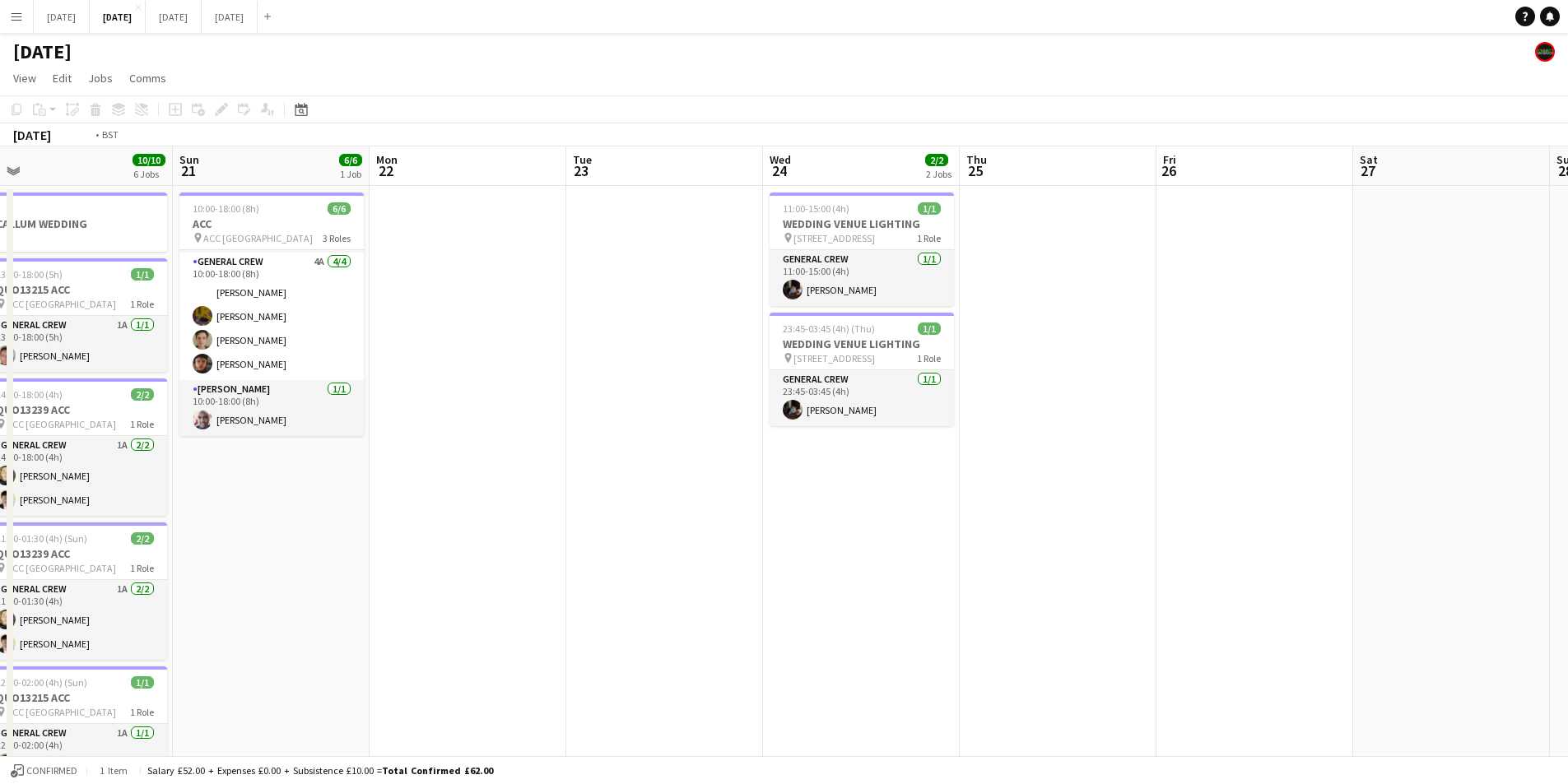
drag, startPoint x: 1328, startPoint y: 616, endPoint x: 946, endPoint y: 543, distance: 388.9
click at [946, 543] on app-calendar-viewport "Wed 17 8/8 2 Jobs Thu 18 7/7 4 Jobs Fri 19 6/6 2 Jobs Sat 20 10/10 6 Jobs Sun 2…" at bounding box center [784, 690] width 1568 height 1088
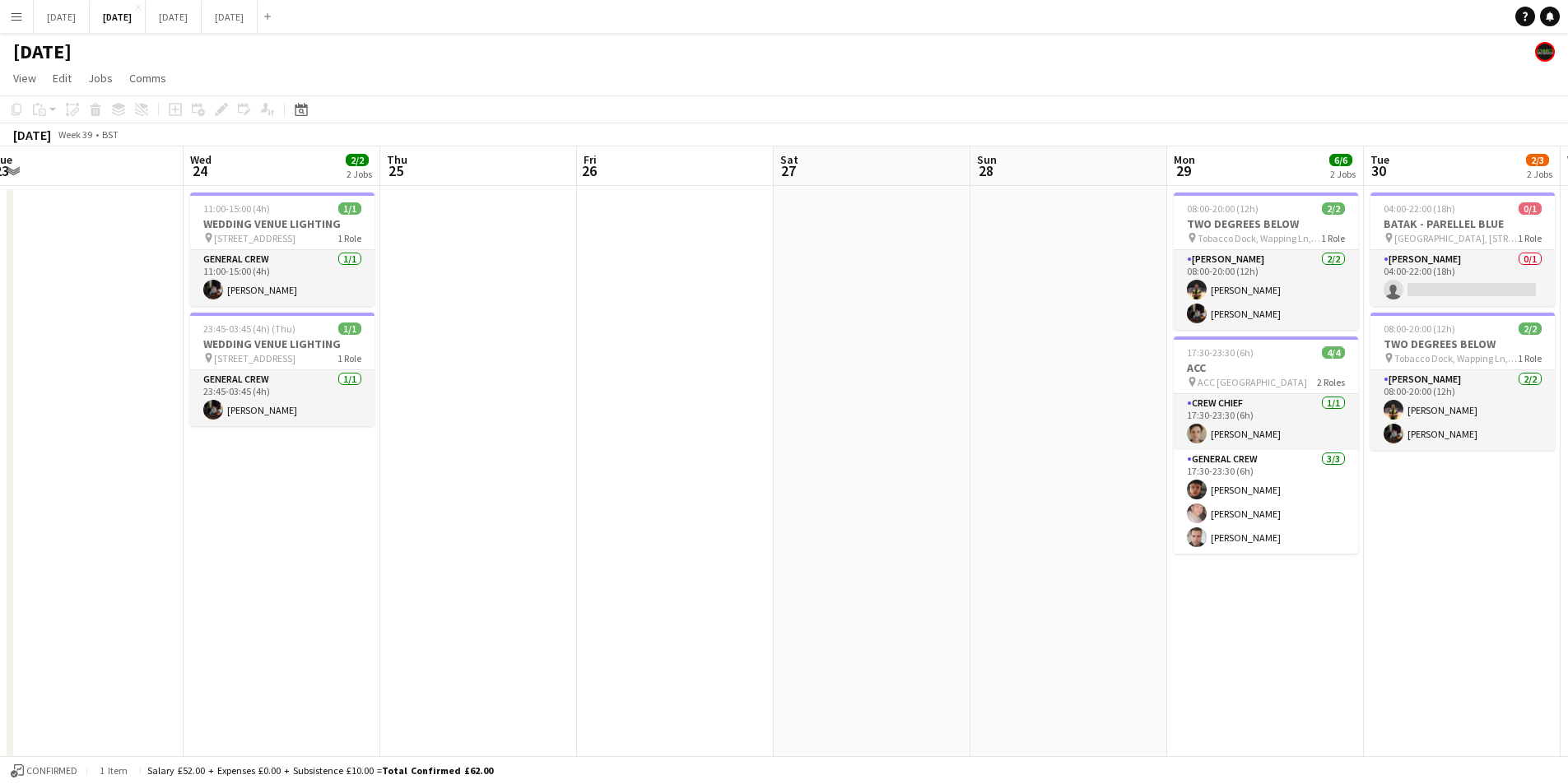
drag, startPoint x: 1285, startPoint y: 589, endPoint x: 937, endPoint y: 542, distance: 351.2
click at [937, 542] on app-calendar-viewport "Sun 21 6/6 1 Job Mon 22 Tue 23 Wed 24 2/2 2 Jobs Thu 25 Fri 26 Sat 27 Sun 28 Mo…" at bounding box center [784, 690] width 1568 height 1088
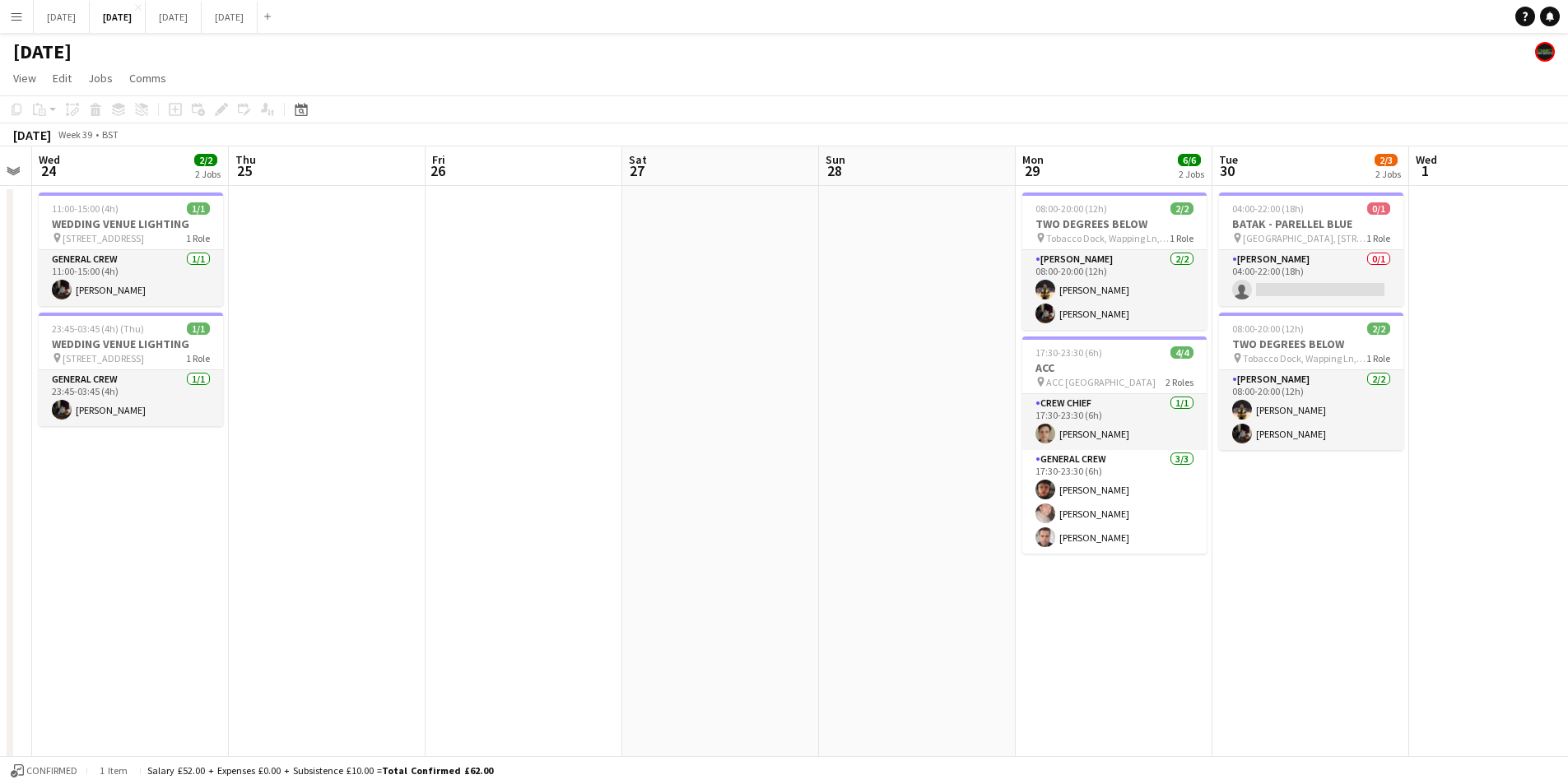
scroll to position [0, 369]
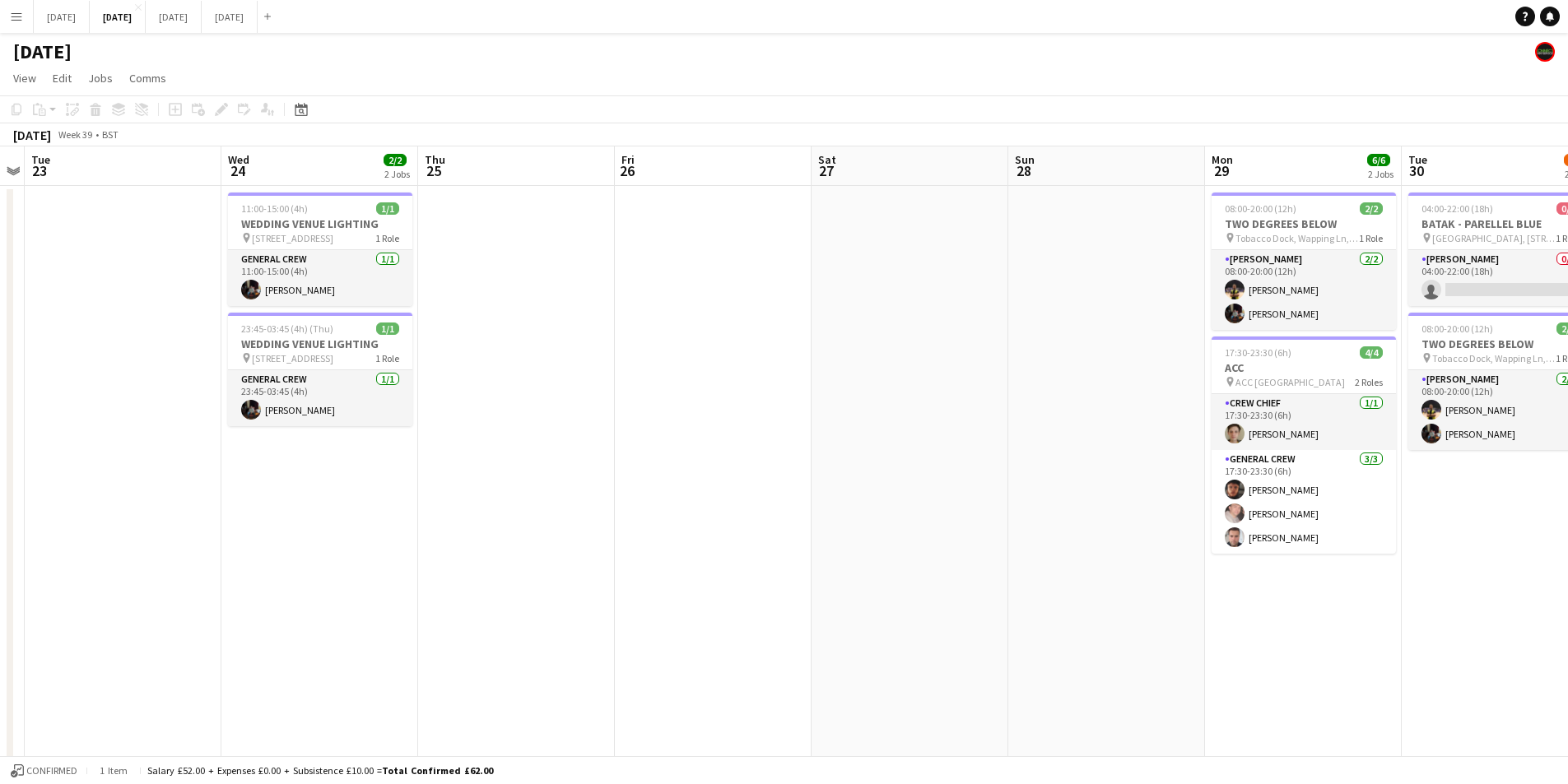
drag, startPoint x: 782, startPoint y: 589, endPoint x: 1244, endPoint y: 569, distance: 462.4
click at [1327, 586] on app-calendar-viewport "Sun 21 6/6 1 Job Mon 22 Tue 23 Wed 24 2/2 2 Jobs Thu 25 Fri 26 Sat 27 Sun 28 Mo…" at bounding box center [784, 690] width 1568 height 1088
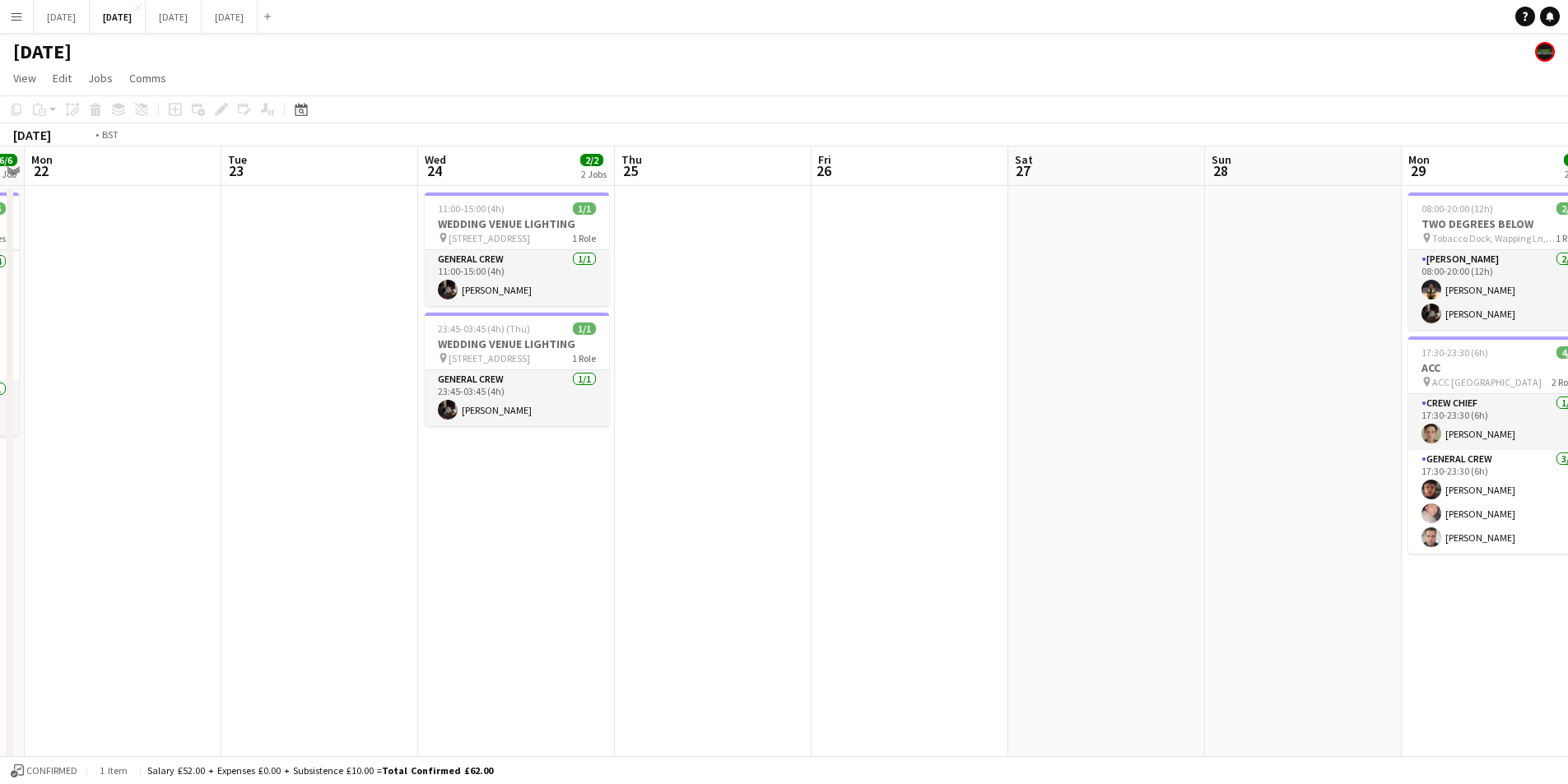
click at [1389, 574] on app-calendar-viewport "Sat 20 10/10 6 Jobs Sun 21 6/6 1 Job Mon 22 Tue 23 Wed 24 2/2 2 Jobs Thu 25 Fri…" at bounding box center [784, 690] width 1568 height 1088
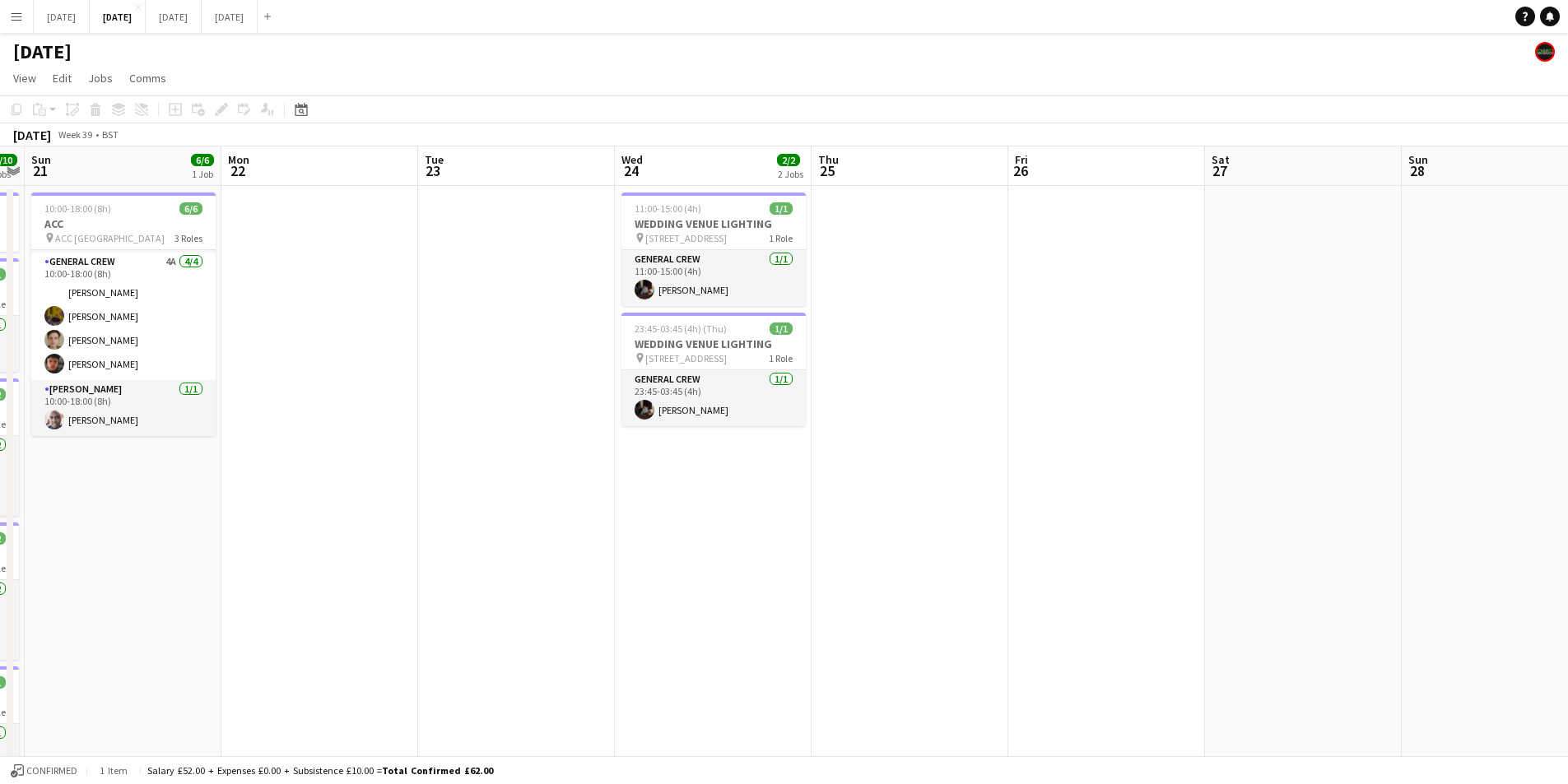
drag, startPoint x: 1445, startPoint y: 591, endPoint x: 1104, endPoint y: 579, distance: 341.2
click at [1445, 591] on app-calendar-viewport "Fri 19 6/6 2 Jobs Sat 20 10/10 6 Jobs Sun 21 6/6 1 Job Mon 22 Tue 23 Wed 24 2/2…" at bounding box center [784, 690] width 1568 height 1088
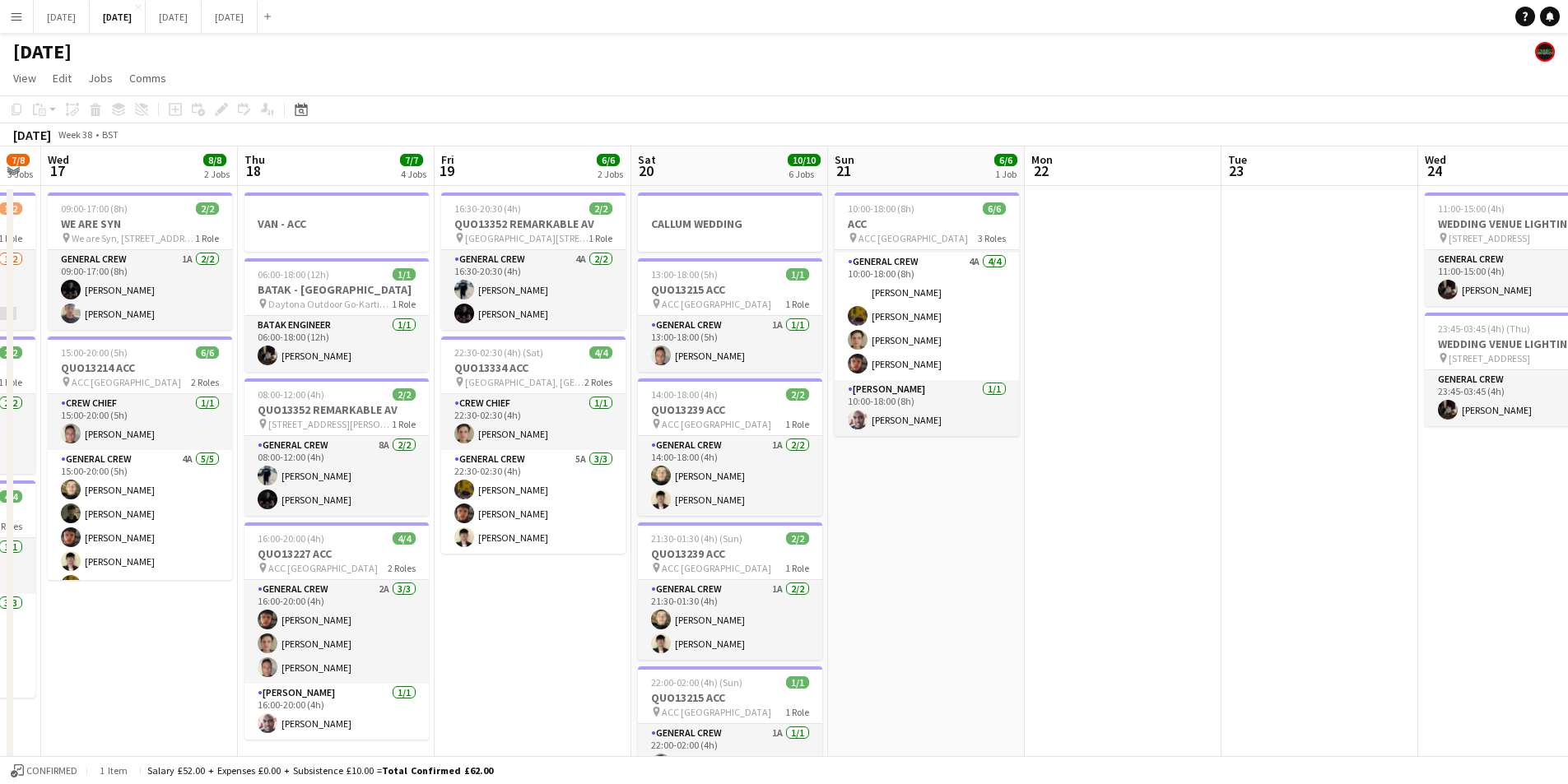
drag, startPoint x: 1104, startPoint y: 579, endPoint x: 1465, endPoint y: 568, distance: 361.2
click at [1475, 565] on app-calendar-viewport "Mon 15 4/13 5 Jobs Tue 16 7/8 3 Jobs Wed 17 8/8 2 Jobs Thu 18 7/7 4 Jobs Fri 19…" at bounding box center [784, 690] width 1568 height 1088
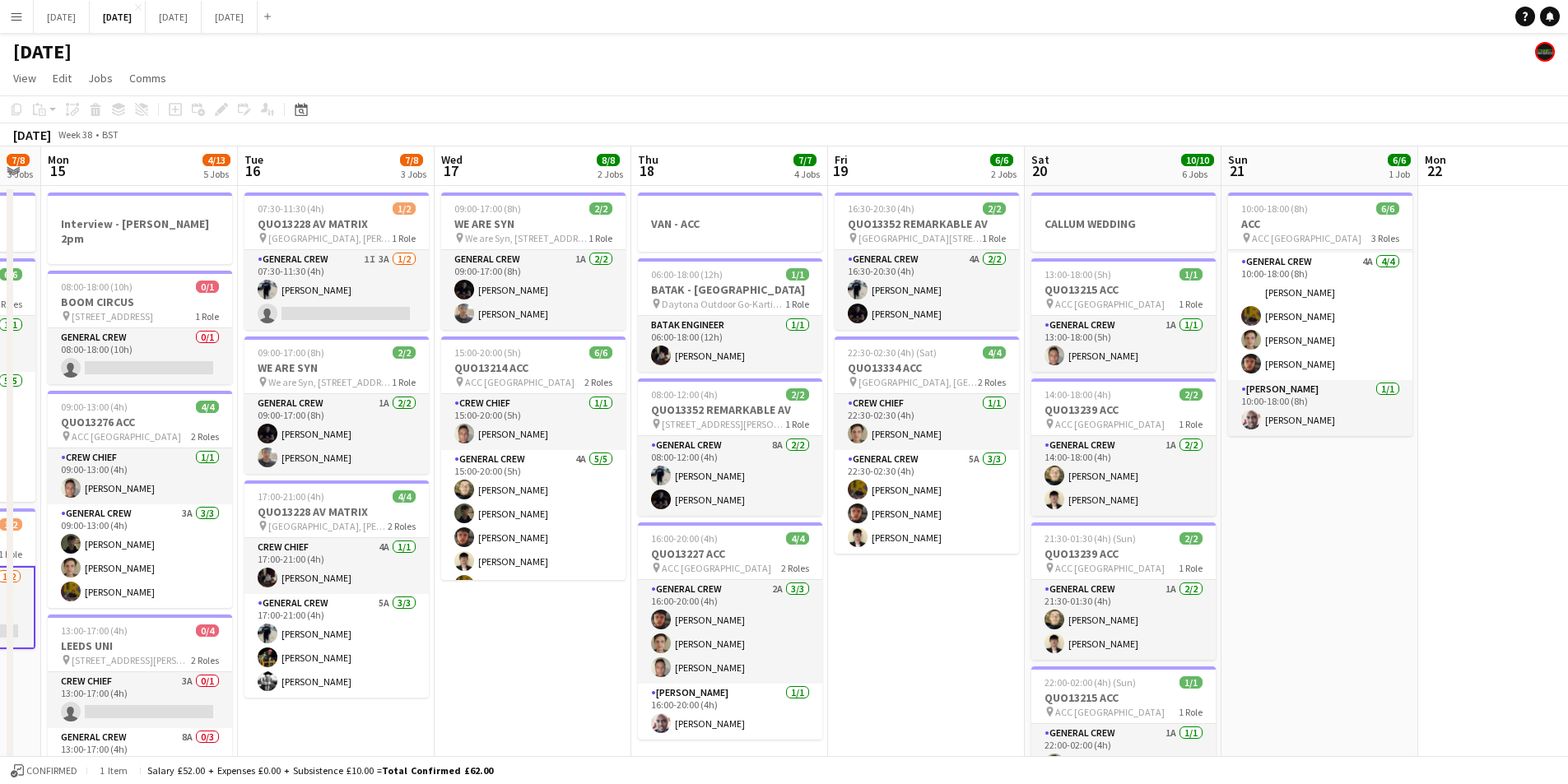
scroll to position [0, 394]
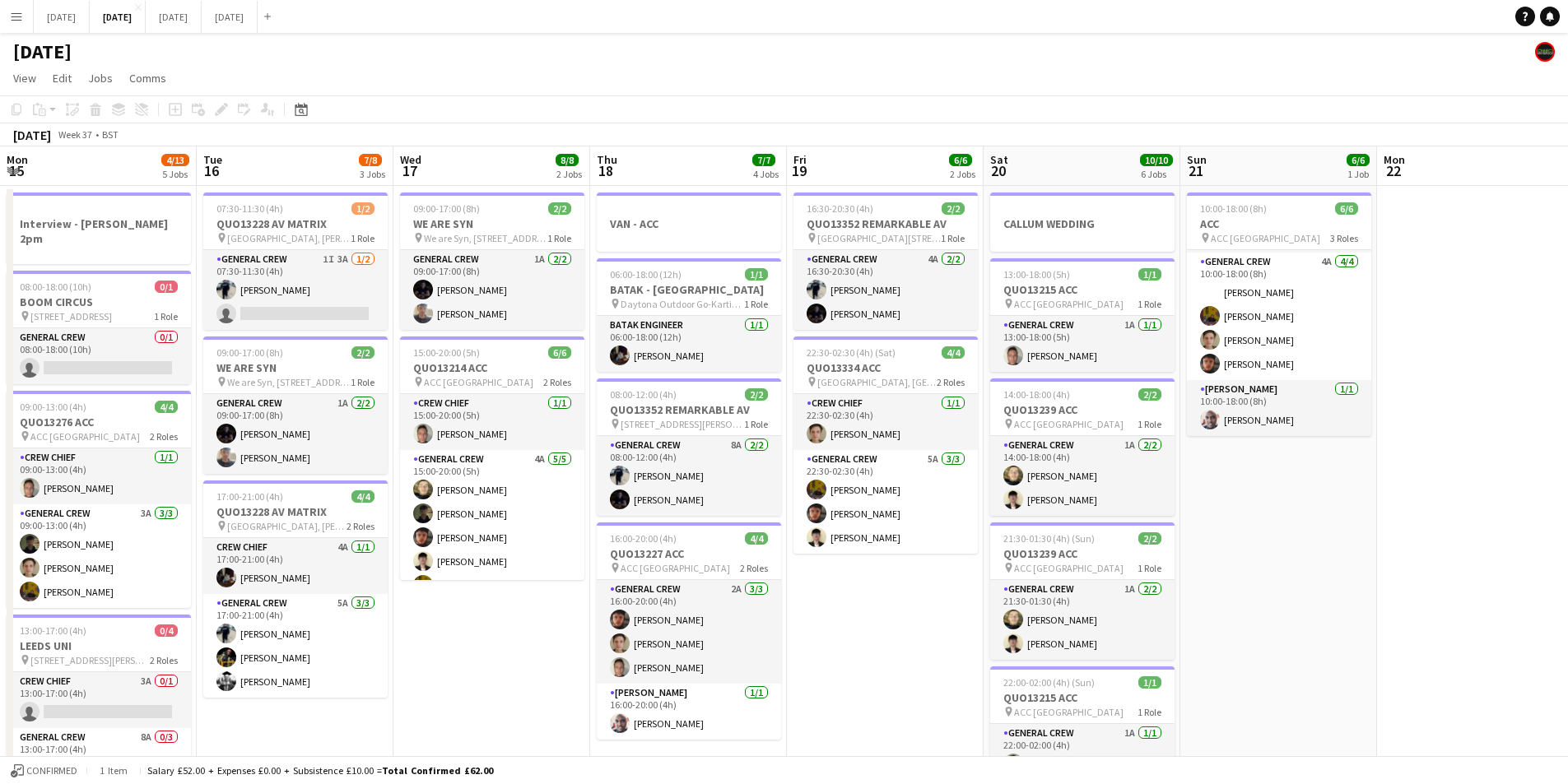
drag, startPoint x: 1122, startPoint y: 629, endPoint x: 1267, endPoint y: 575, distance: 154.7
click at [1301, 590] on app-calendar-viewport "Sat 13 12/12 5 Jobs Sun 14 7/8 3 Jobs Mon 15 4/13 5 Jobs Tue 16 7/8 3 Jobs Wed …" at bounding box center [784, 690] width 1568 height 1088
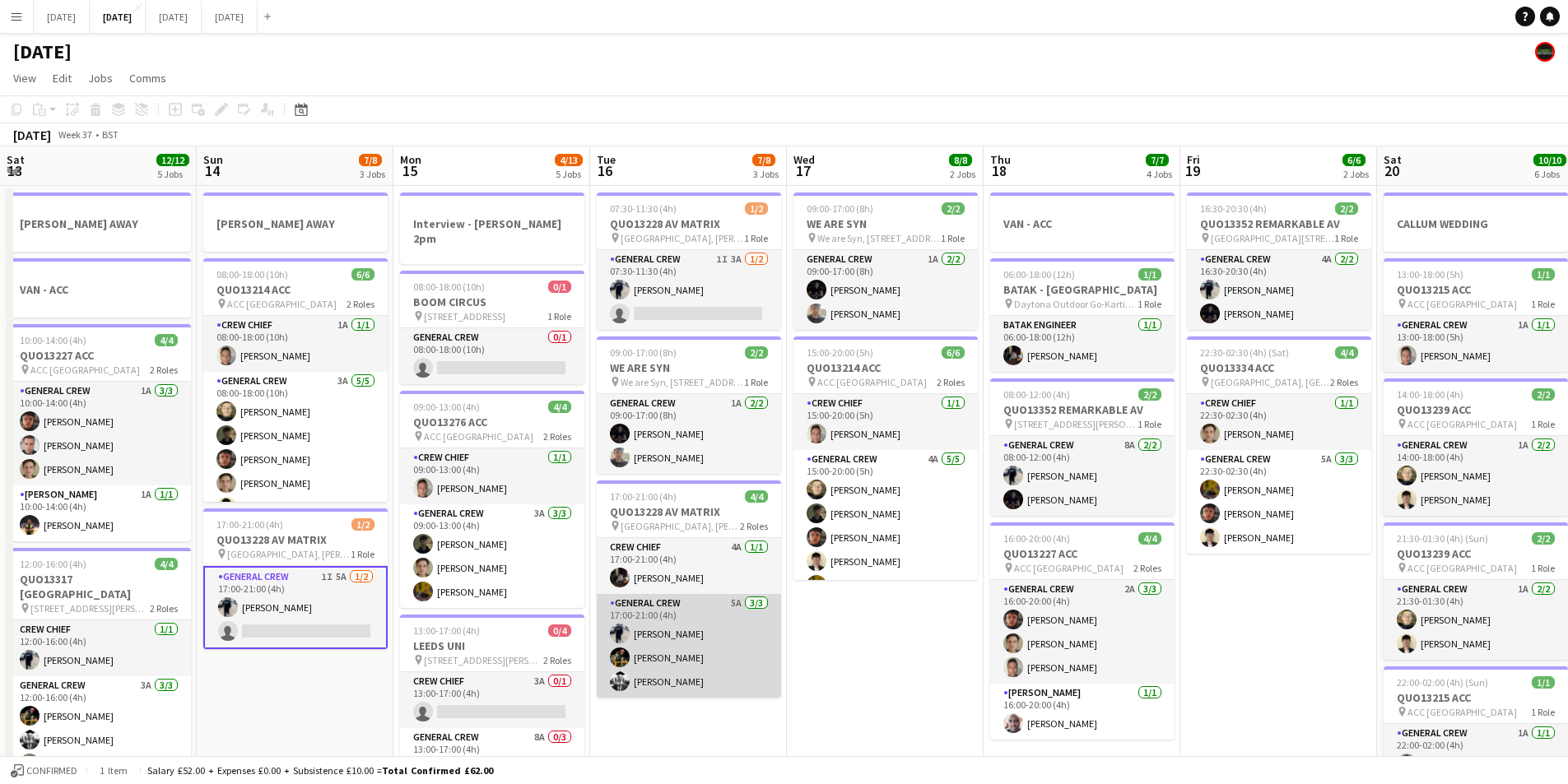
scroll to position [0, 400]
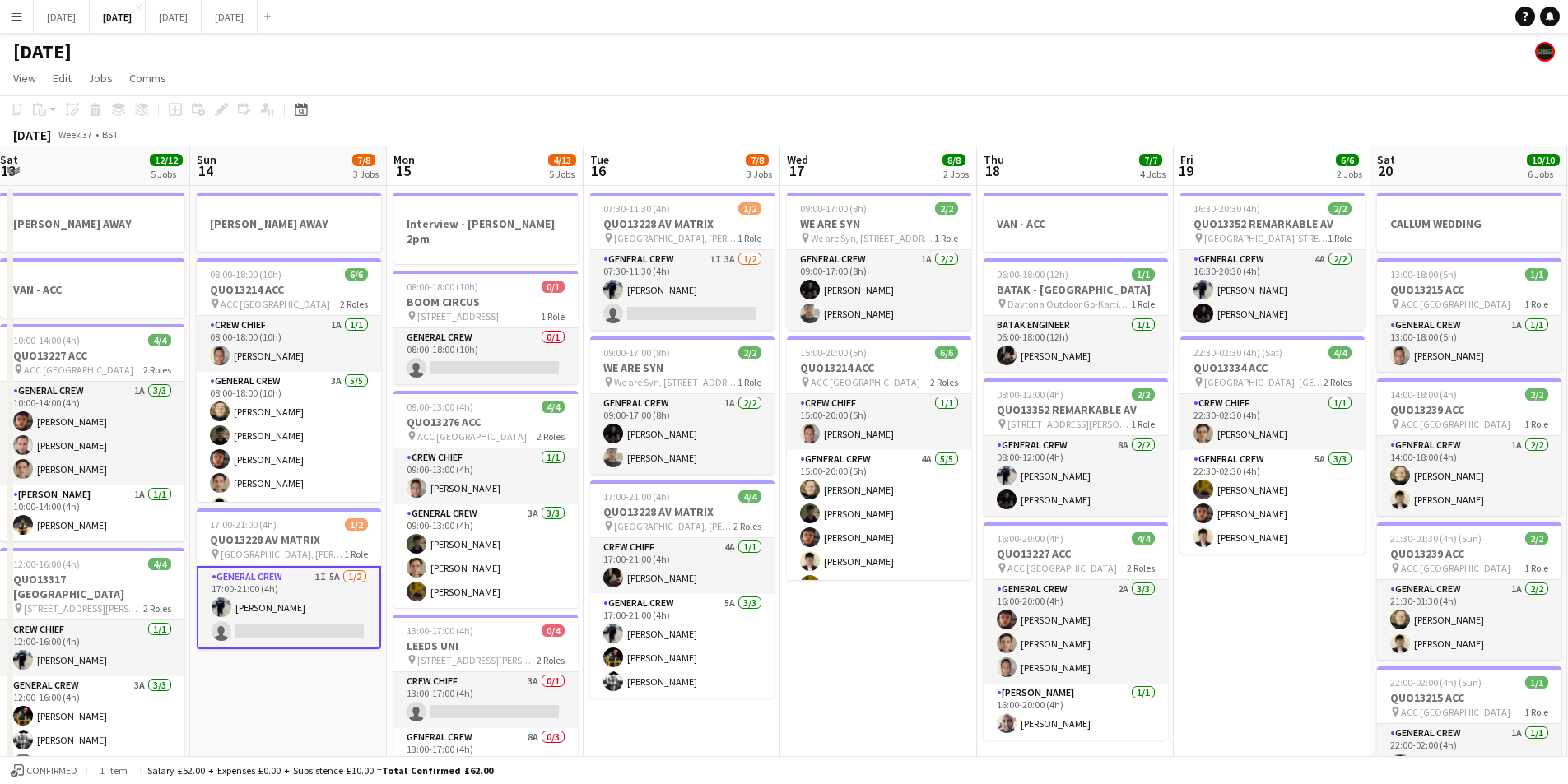
drag, startPoint x: 1025, startPoint y: 645, endPoint x: 1074, endPoint y: 628, distance: 51.9
click at [1068, 638] on app-calendar-viewport "Thu 11 13/14 6 Jobs Fri 12 6/6 2 Jobs Sat 13 12/12 5 Jobs Sun 14 7/8 3 Jobs Mon…" at bounding box center [784, 690] width 1568 height 1088
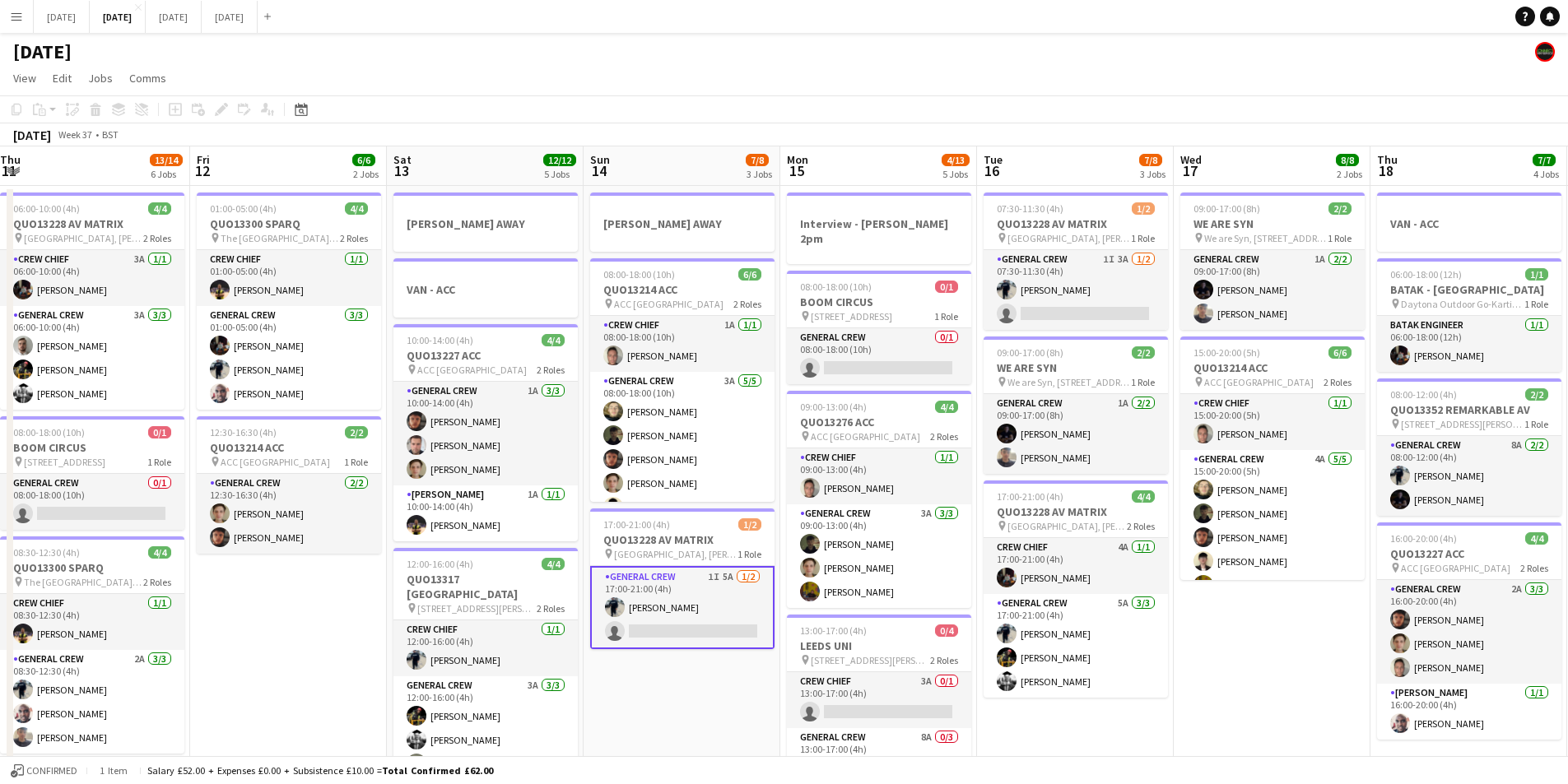
scroll to position [0, 480]
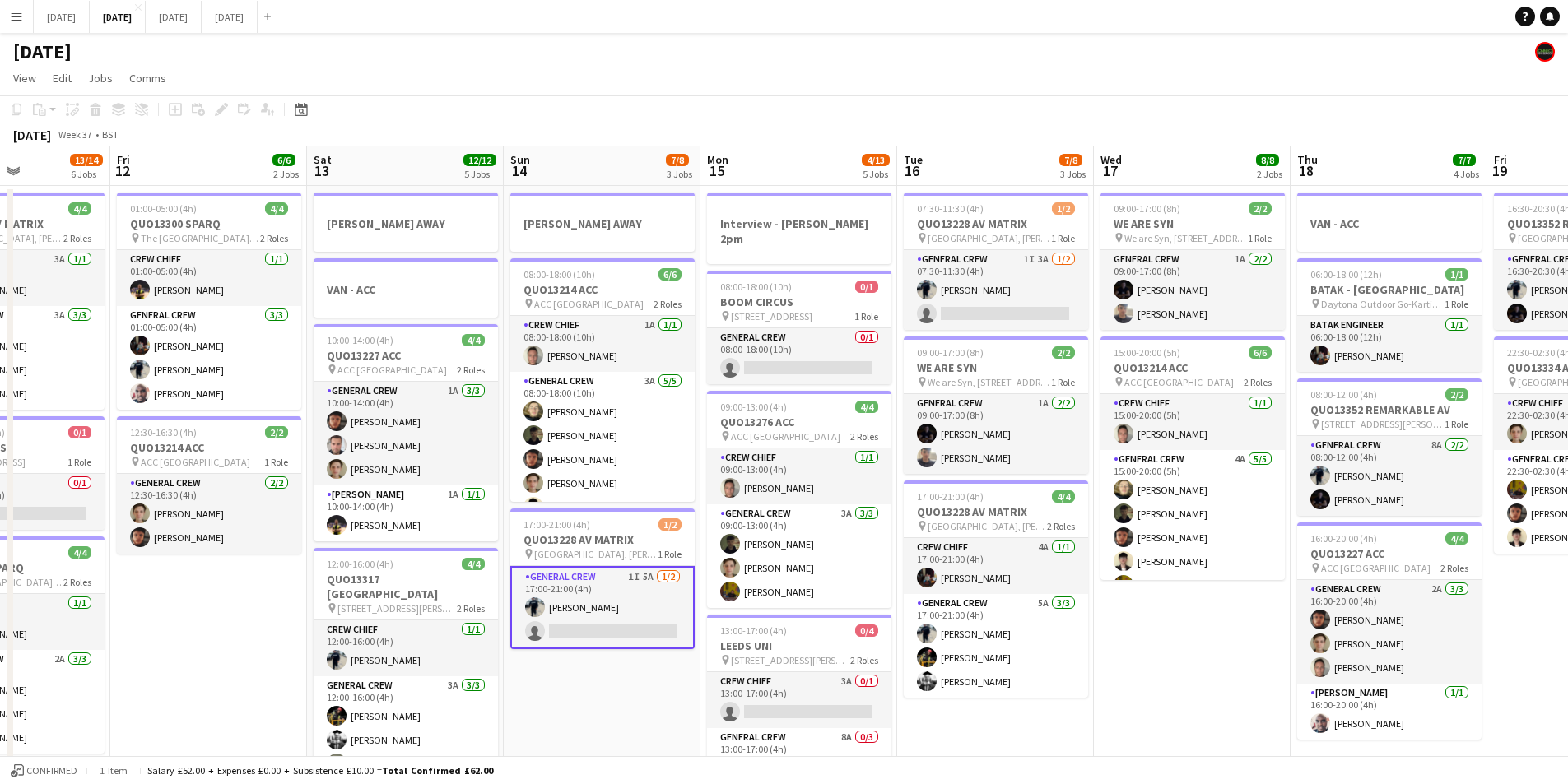
click at [591, 704] on app-date-cell "[PERSON_NAME] AWAY 08:00-18:00 (10h) 6/6 QUO13214 ACC pin ACC Liverpool 2 Roles…" at bounding box center [602, 710] width 196 height 1048
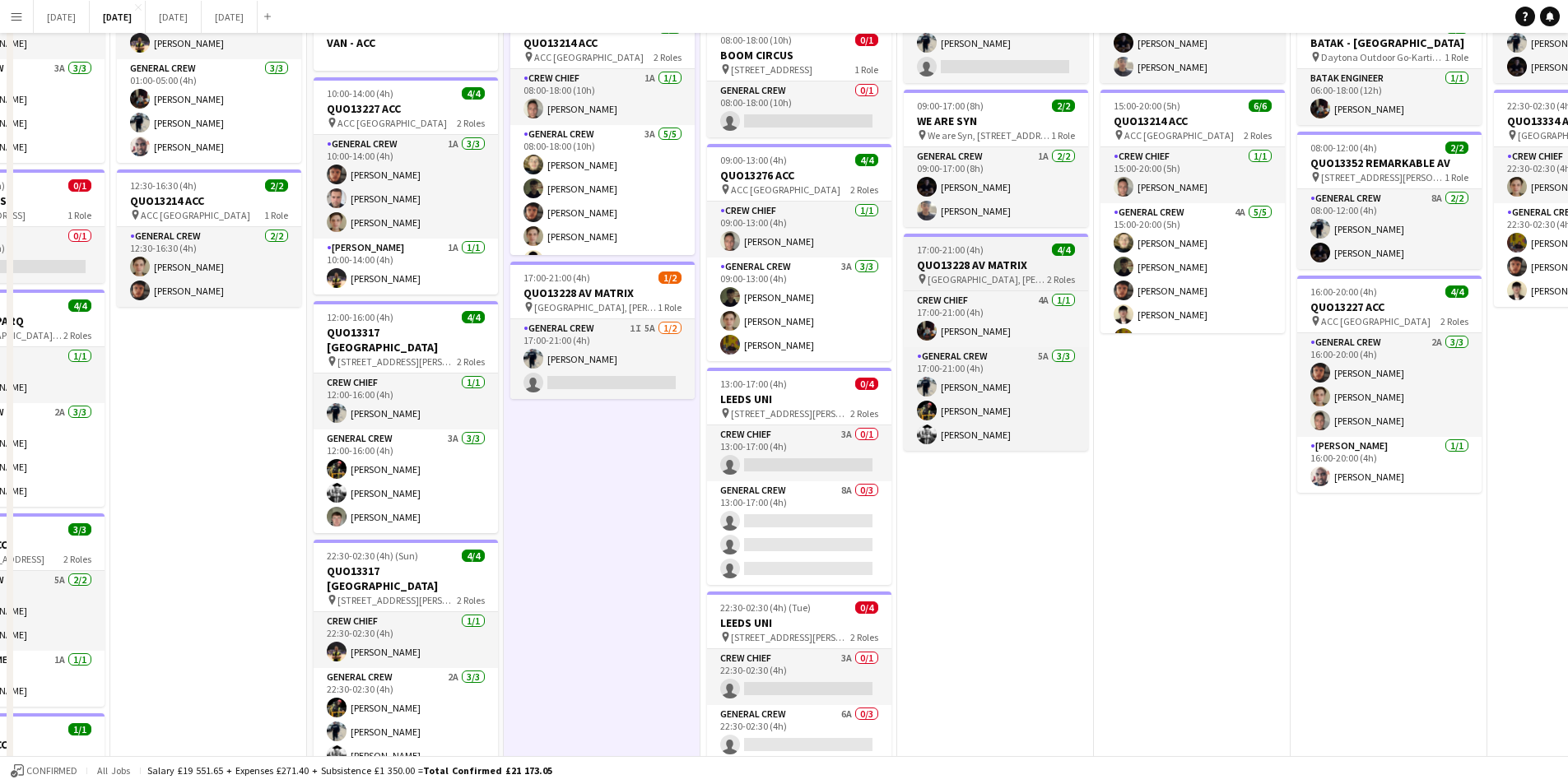
scroll to position [0, 0]
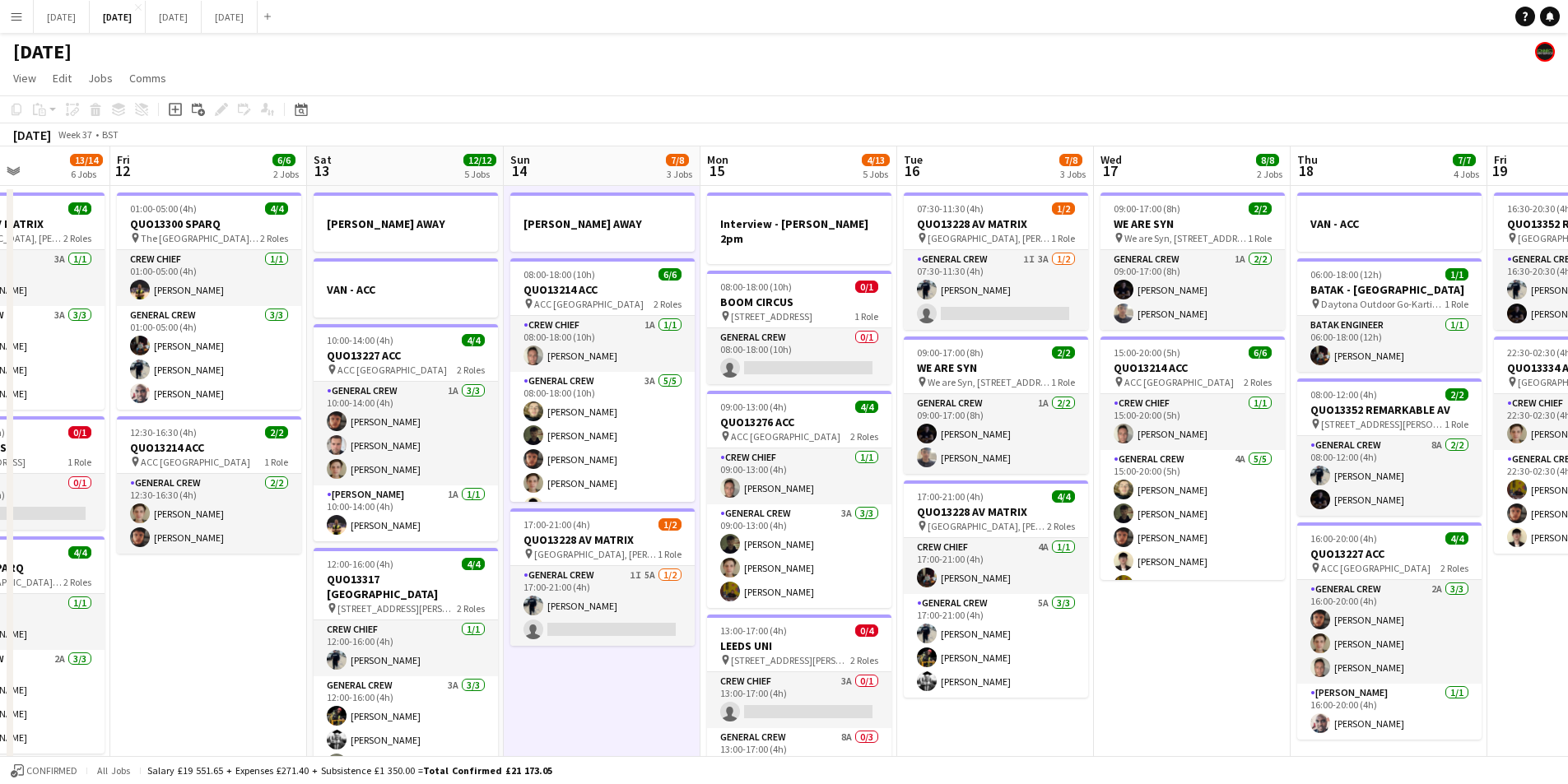
drag, startPoint x: 737, startPoint y: 642, endPoint x: 832, endPoint y: 534, distance: 143.8
click at [1061, 530] on app-calendar-viewport "Tue 9 8/8 4 Jobs Wed 10 2/2 2 Jobs Thu 11 13/14 6 Jobs Fri 12 6/6 2 Jobs Sat 13…" at bounding box center [784, 690] width 1568 height 1088
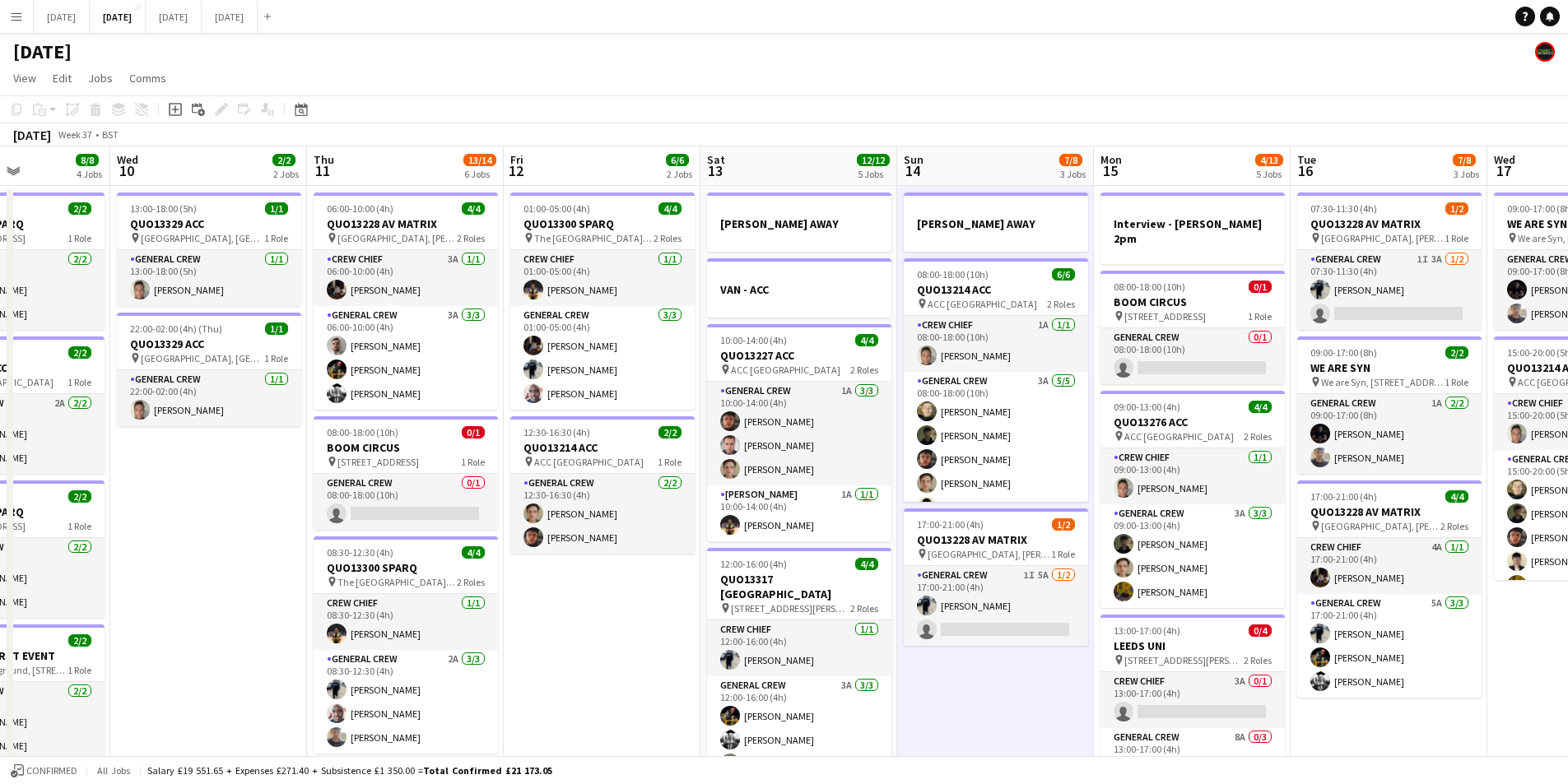
scroll to position [0, 494]
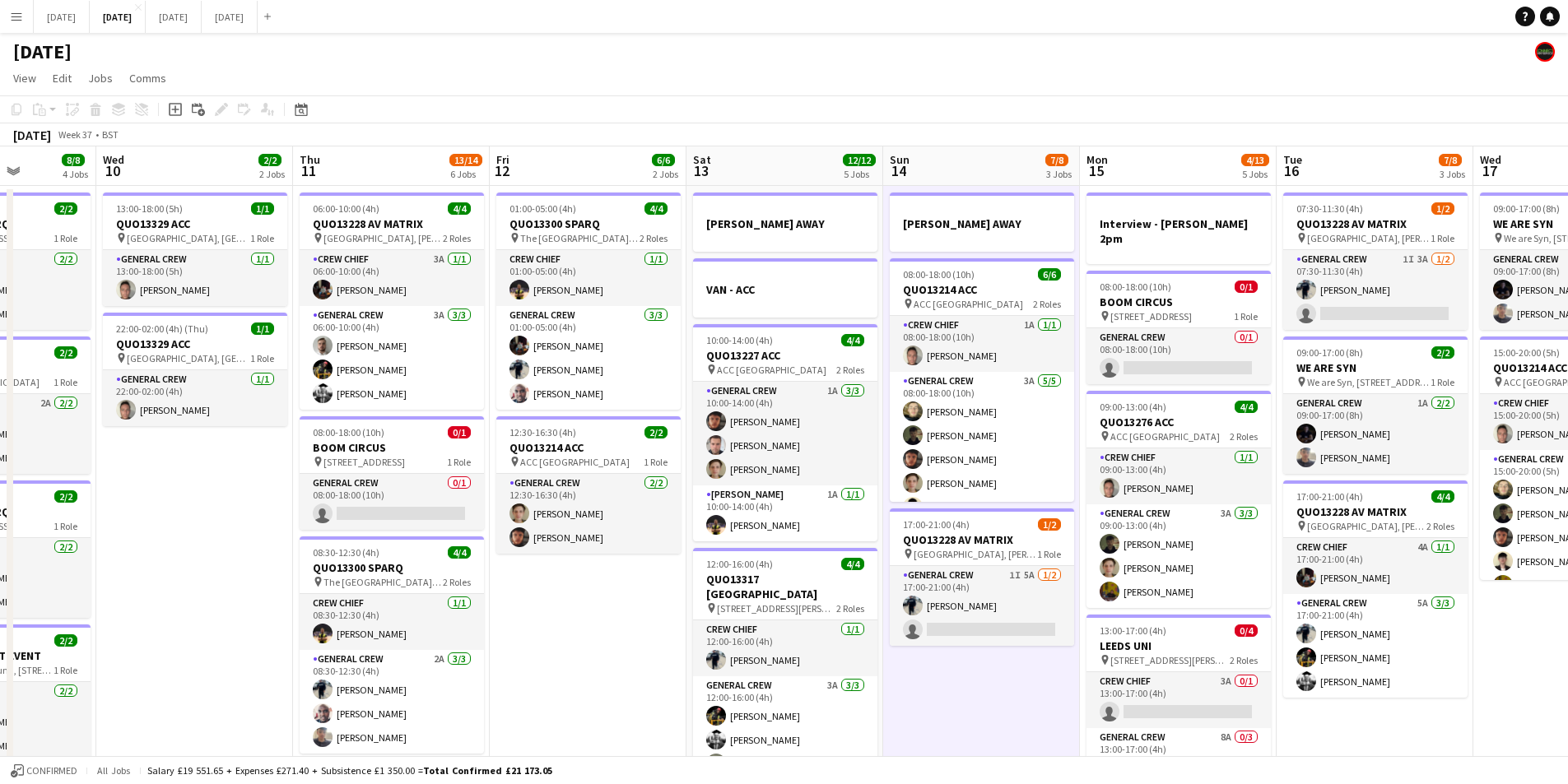
click at [1105, 563] on app-calendar-viewport "Sun 7 7/7 1 Job Mon 8 12/12 5 Jobs Tue 9 8/8 4 Jobs Wed 10 2/2 2 Jobs Thu 11 13…" at bounding box center [784, 690] width 1568 height 1088
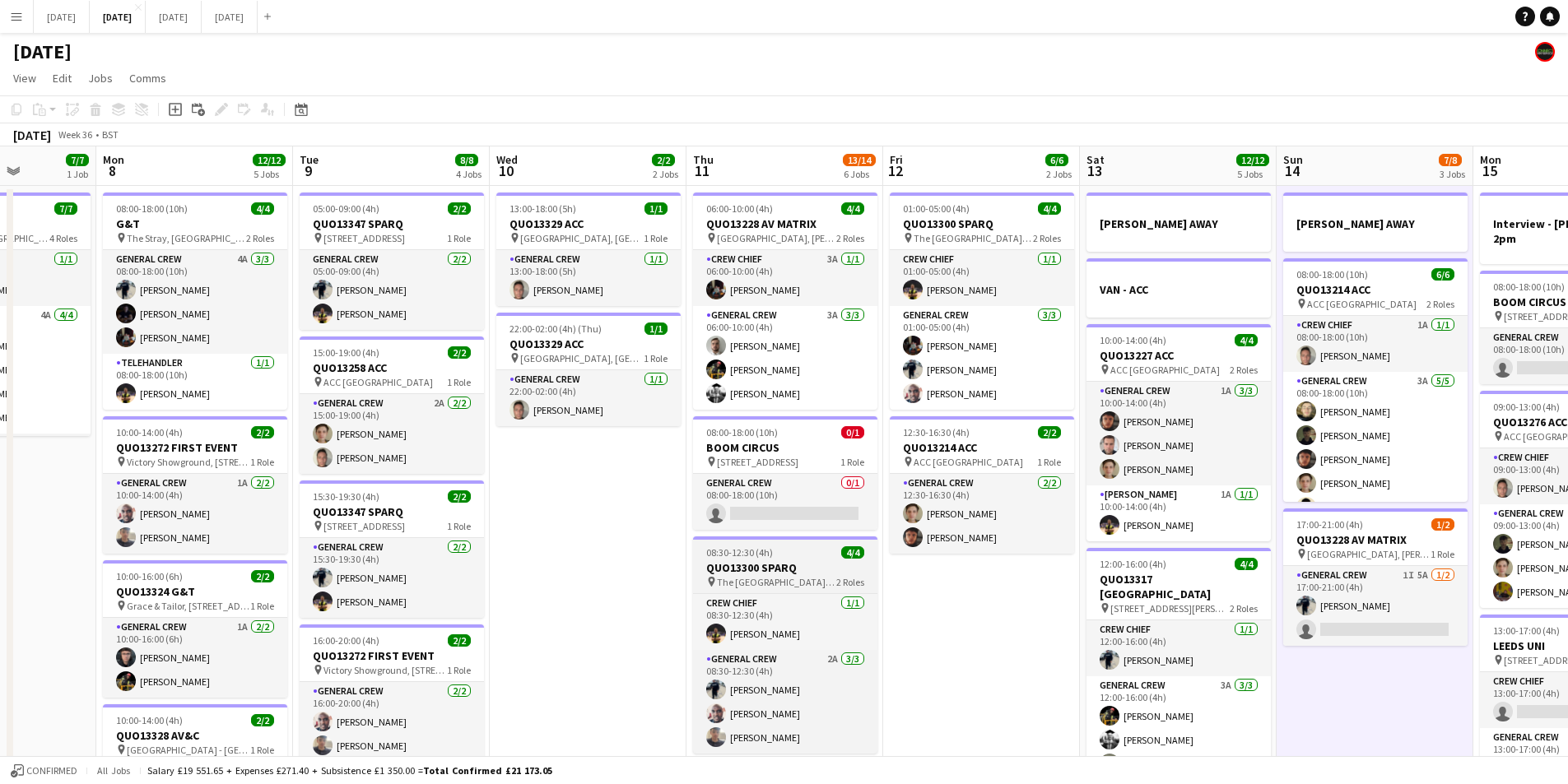
scroll to position [0, 419]
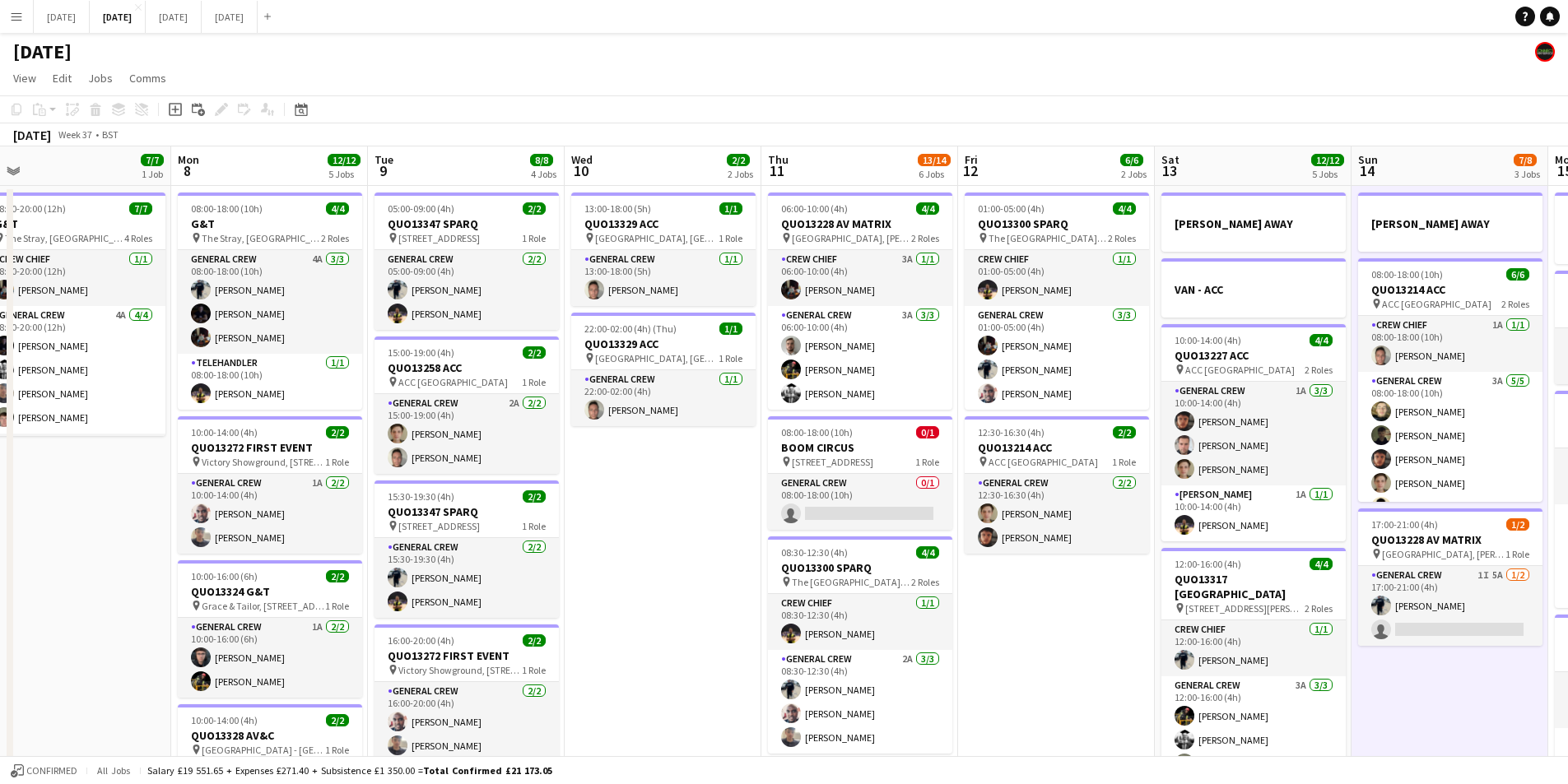
drag, startPoint x: 677, startPoint y: 571, endPoint x: 717, endPoint y: 154, distance: 418.9
click at [961, 544] on app-calendar-viewport "Fri 5 14/14 3 Jobs Sat 6 15/15 5 Jobs Sun 7 7/7 1 Job Mon 8 12/12 5 Jobs Tue 9 …" at bounding box center [784, 690] width 1568 height 1088
